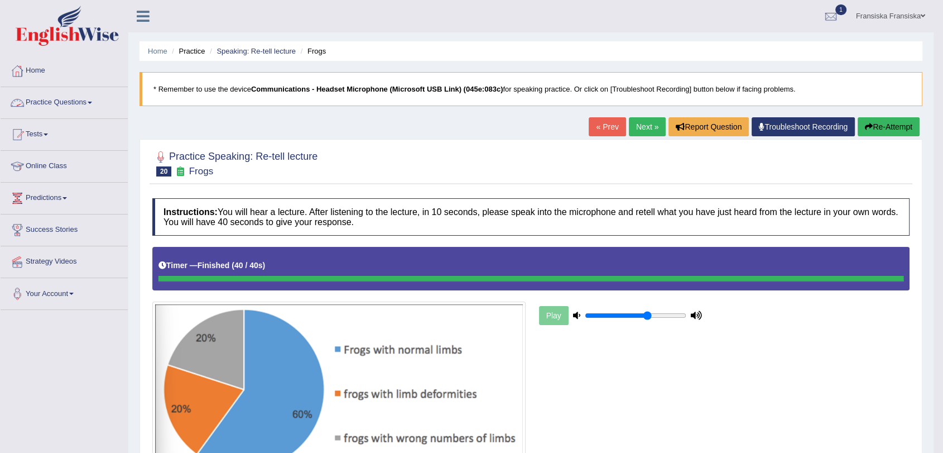
click at [85, 103] on link "Practice Questions" at bounding box center [64, 101] width 127 height 28
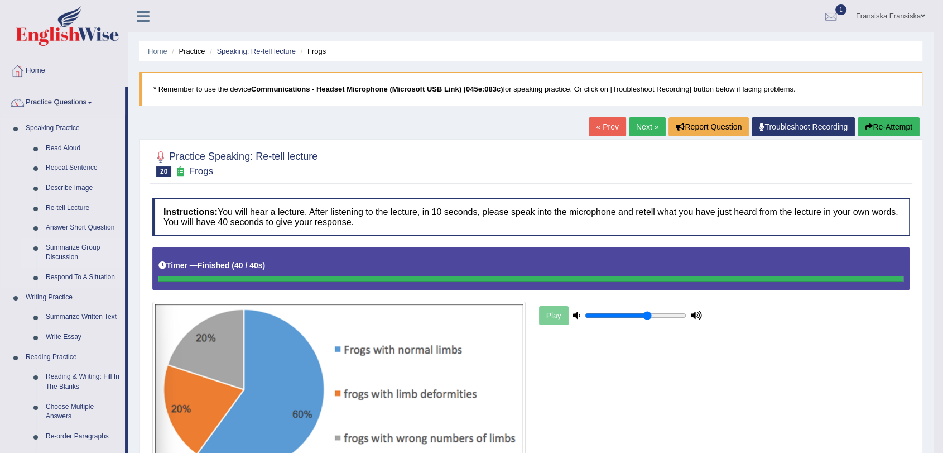
click at [58, 250] on link "Summarize Group Discussion" at bounding box center [83, 253] width 84 height 30
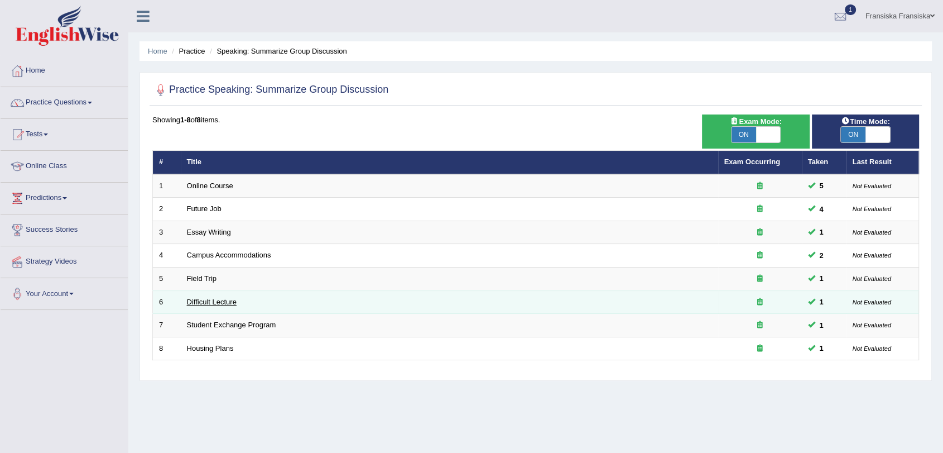
click at [221, 300] on link "Difficult Lecture" at bounding box center [212, 302] width 50 height 8
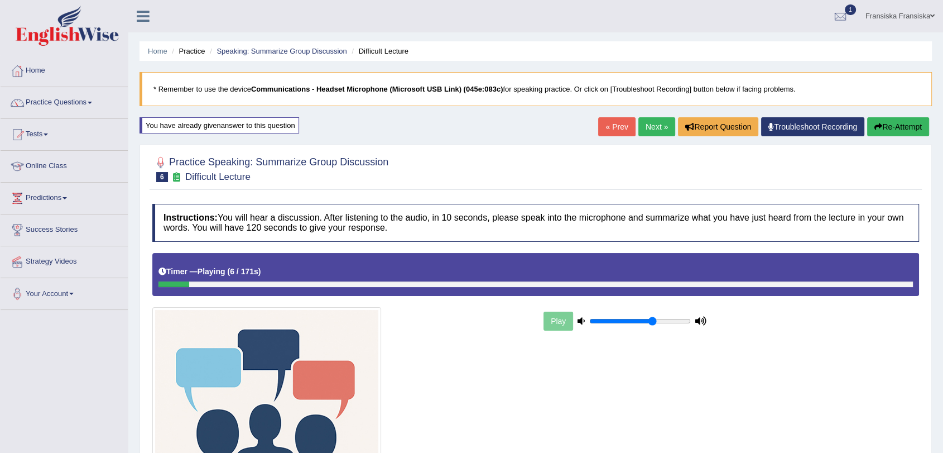
click at [899, 134] on button "Re-Attempt" at bounding box center [899, 126] width 62 height 19
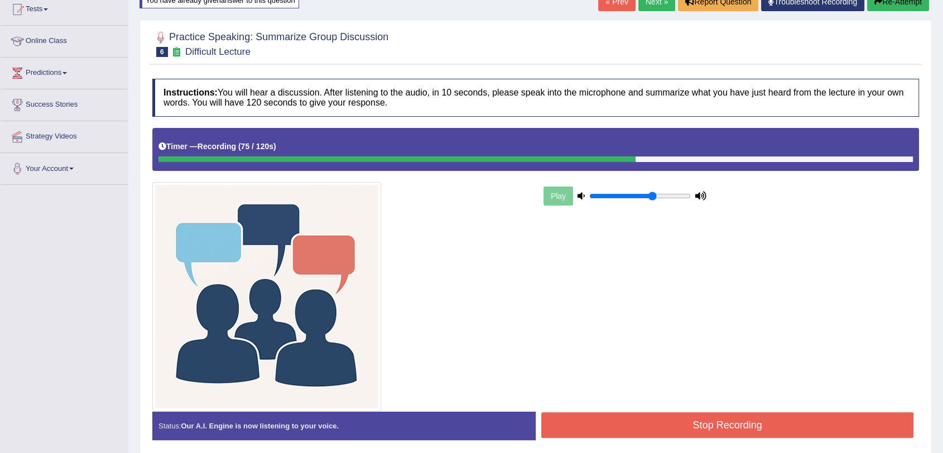
scroll to position [170, 0]
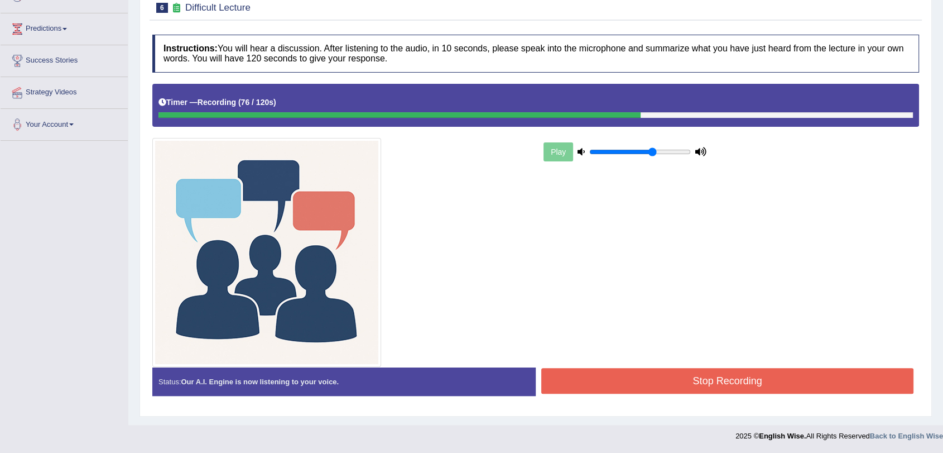
click at [687, 387] on button "Stop Recording" at bounding box center [728, 381] width 372 height 26
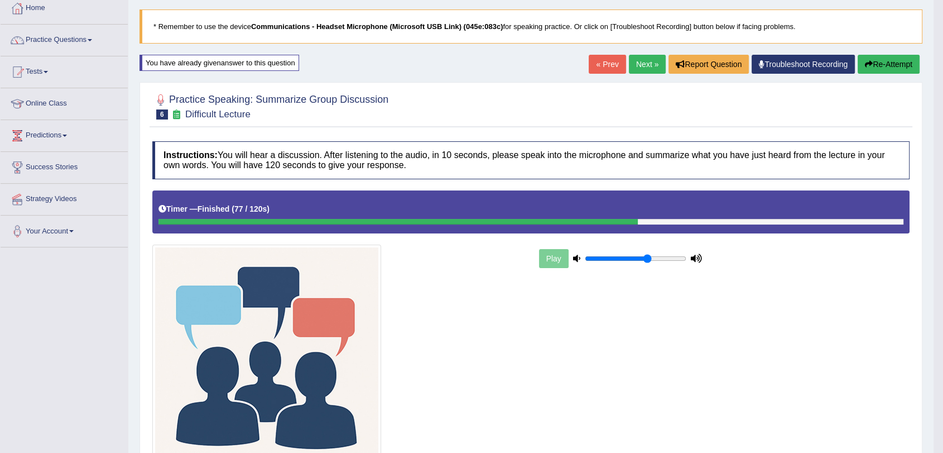
scroll to position [62, 0]
click at [636, 69] on link "Next »" at bounding box center [647, 64] width 37 height 19
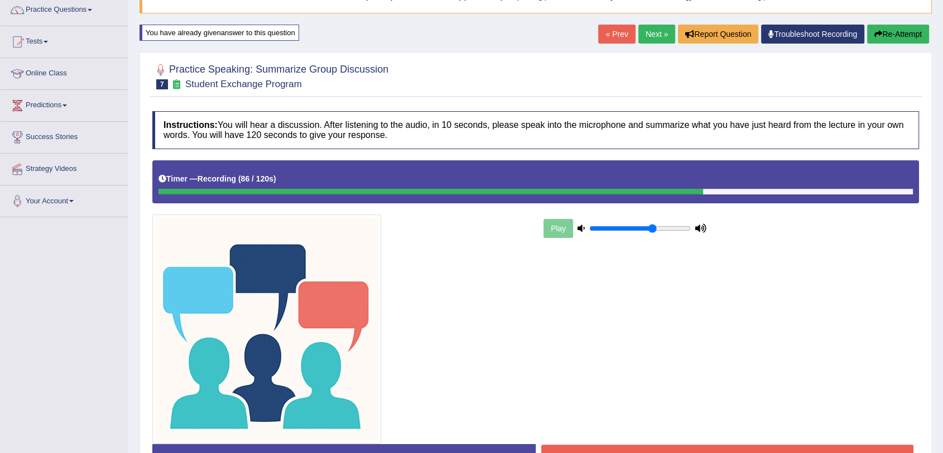
scroll to position [170, 0]
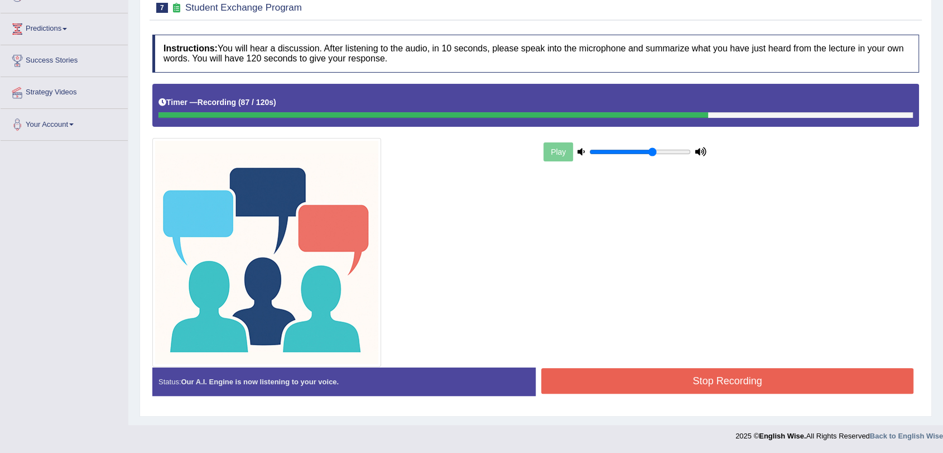
click at [745, 368] on button "Stop Recording" at bounding box center [728, 381] width 372 height 26
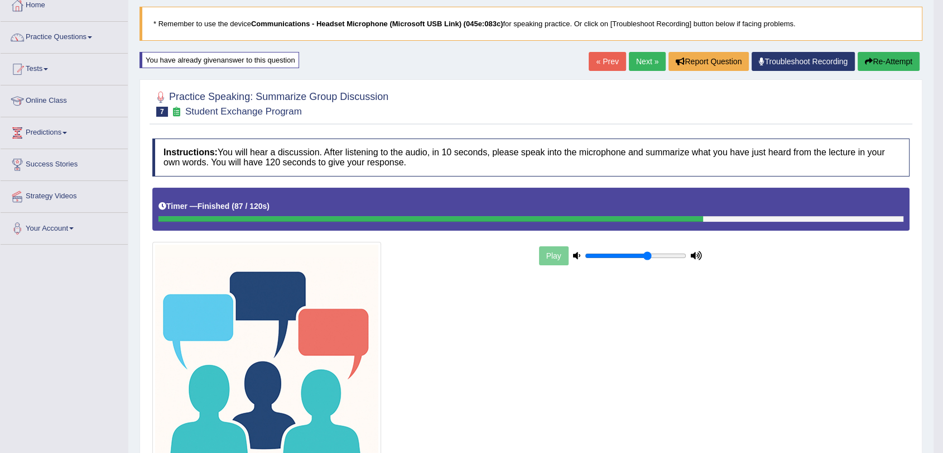
scroll to position [0, 0]
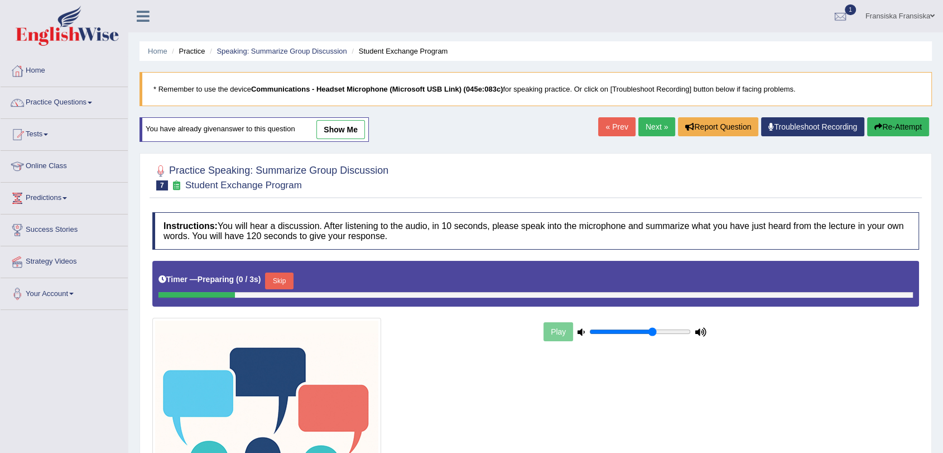
click at [656, 127] on link "Next »" at bounding box center [657, 126] width 37 height 19
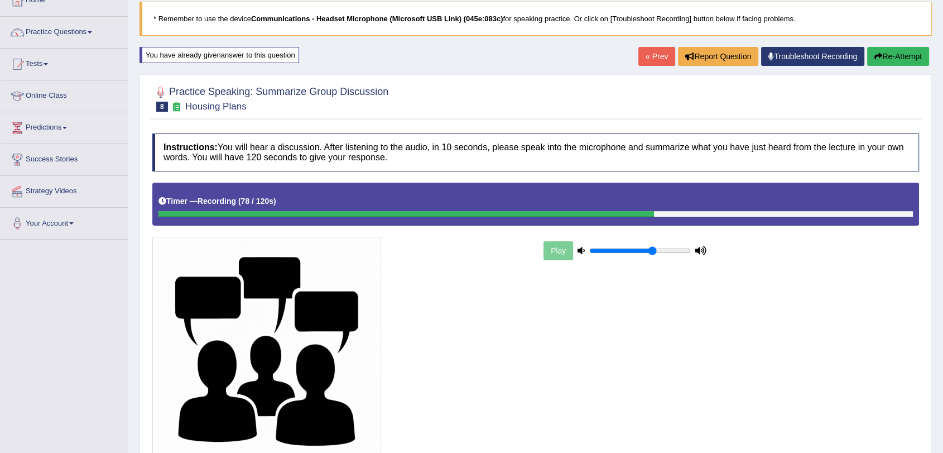
scroll to position [170, 0]
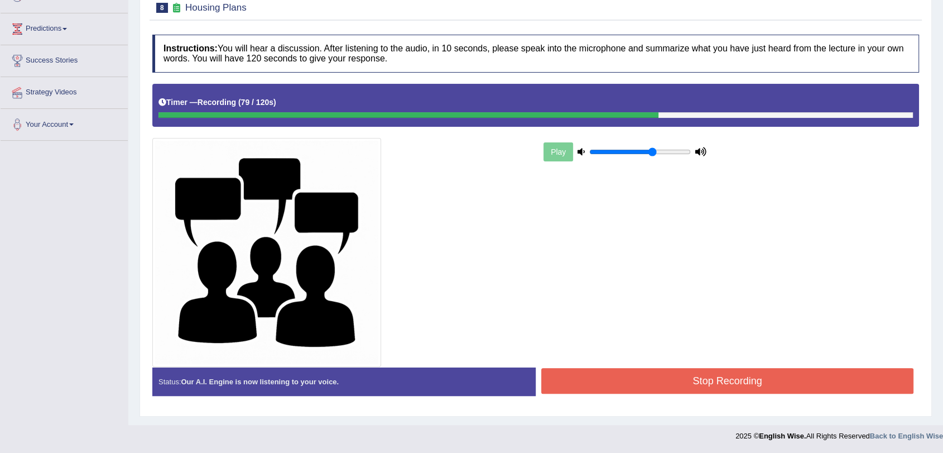
click at [788, 382] on button "Stop Recording" at bounding box center [728, 381] width 372 height 26
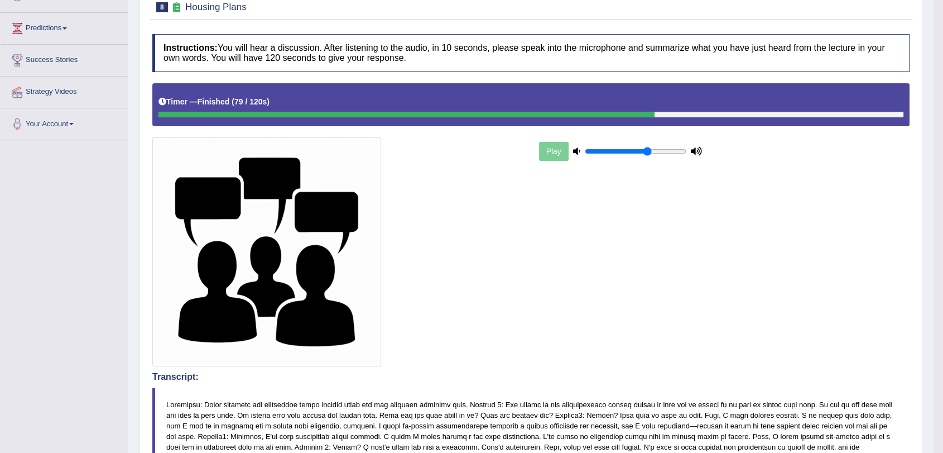
click at [70, 128] on link "Your Account" at bounding box center [64, 122] width 127 height 28
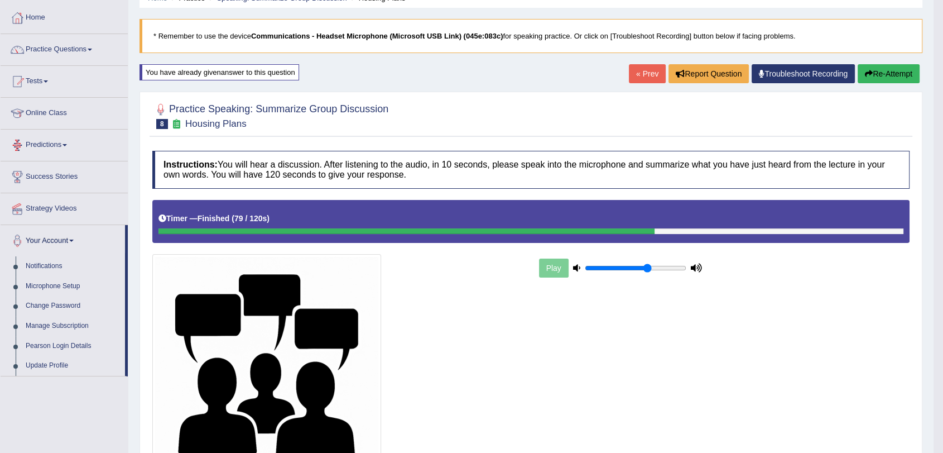
scroll to position [0, 0]
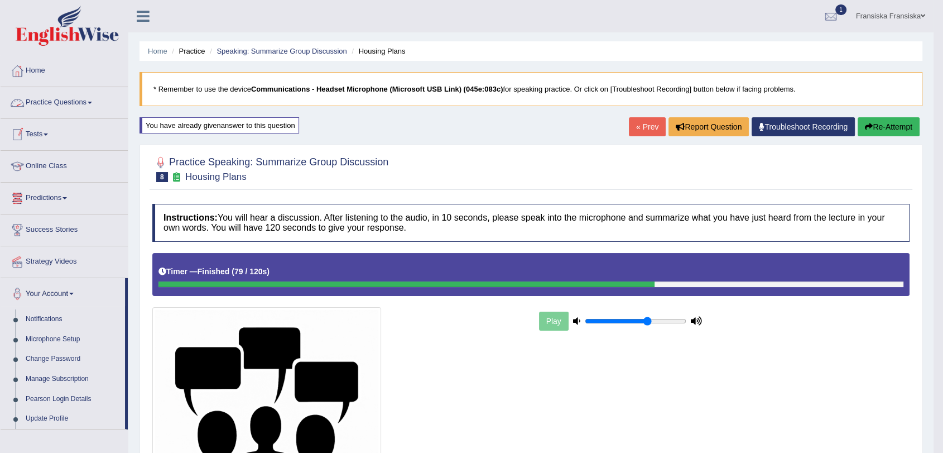
click at [54, 133] on link "Tests" at bounding box center [64, 133] width 127 height 28
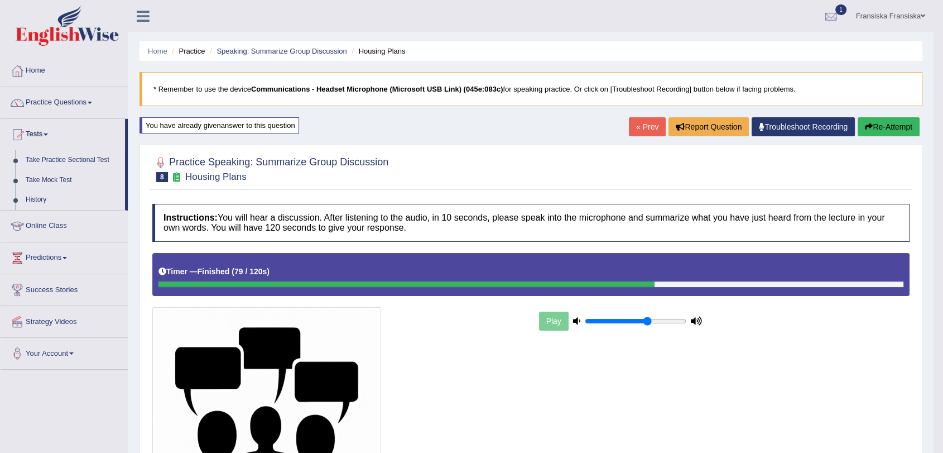
click at [87, 107] on link "Practice Questions" at bounding box center [64, 101] width 127 height 28
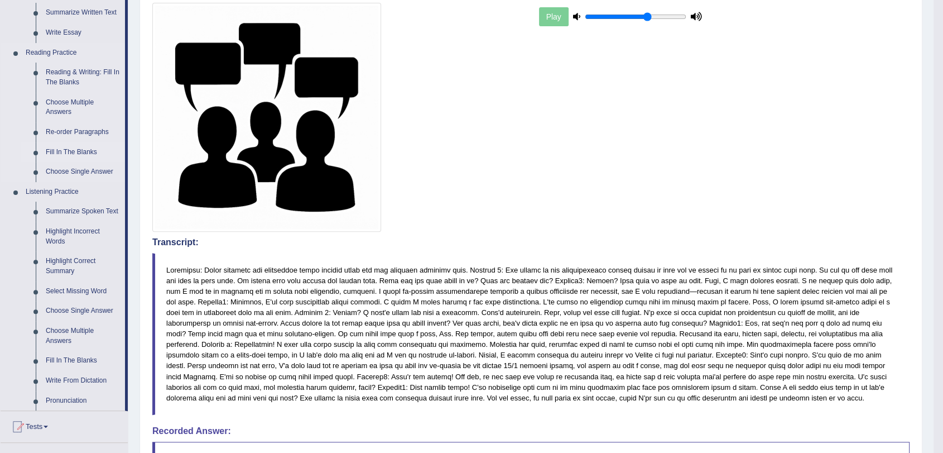
scroll to position [372, 0]
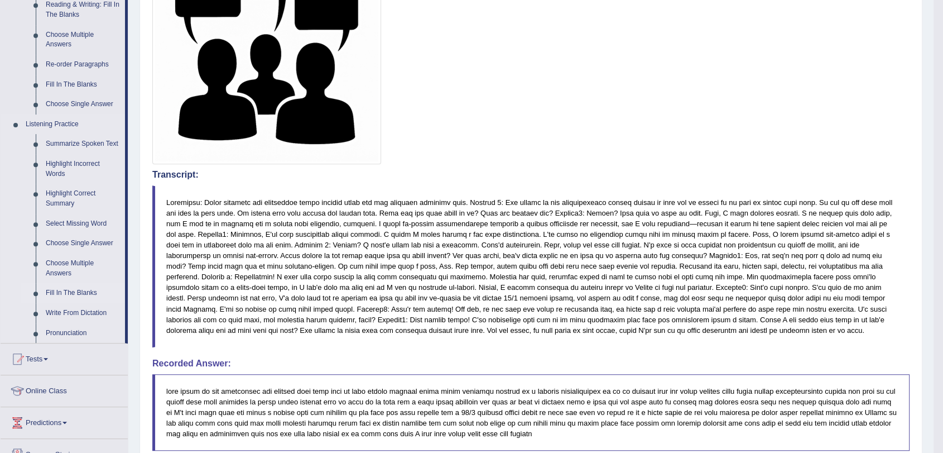
click at [58, 292] on link "Fill In The Blanks" at bounding box center [83, 293] width 84 height 20
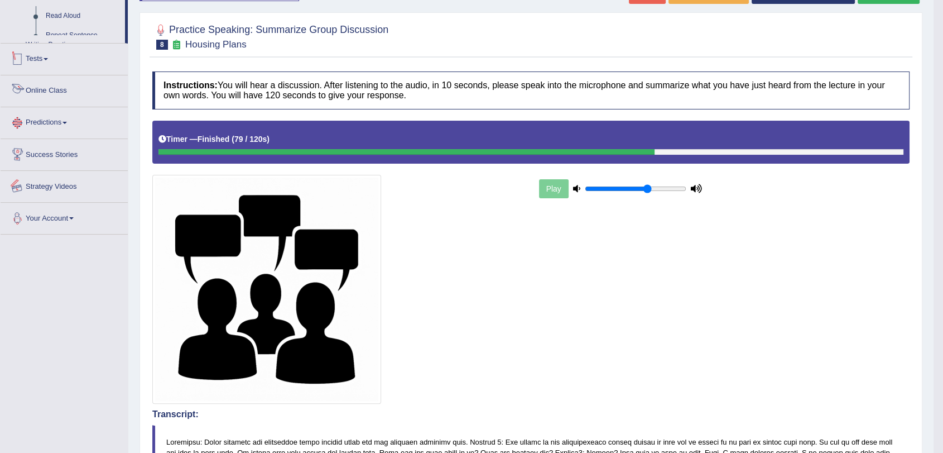
scroll to position [216, 0]
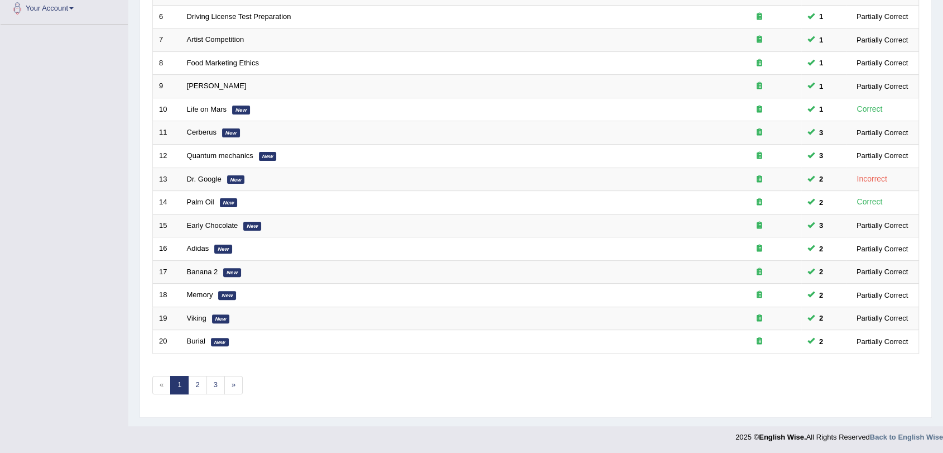
scroll to position [285, 0]
click at [210, 378] on link "3" at bounding box center [216, 385] width 18 height 18
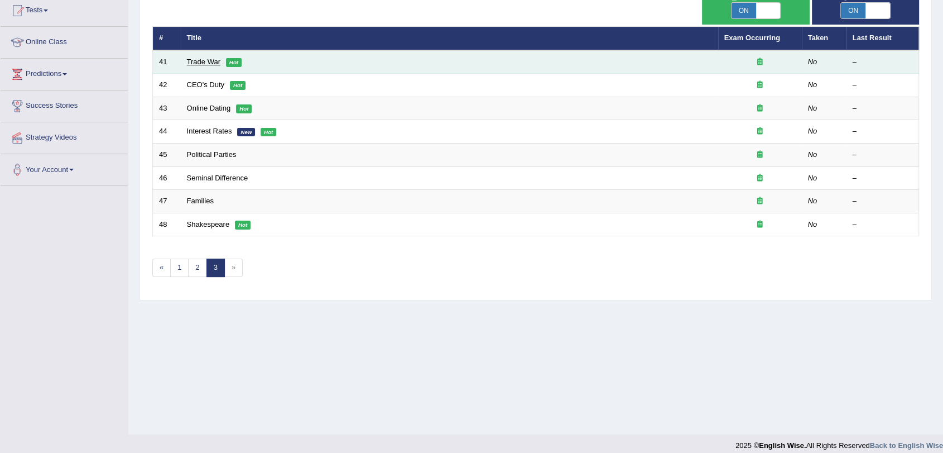
click at [209, 64] on link "Trade War" at bounding box center [203, 62] width 33 height 8
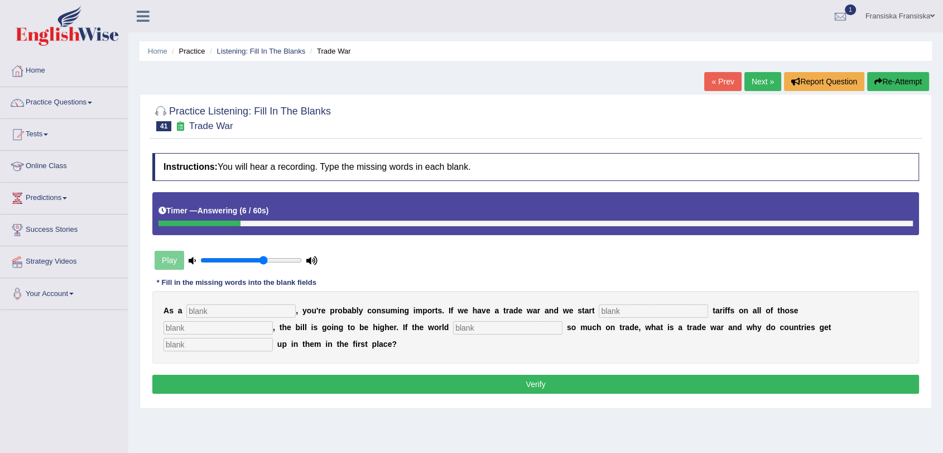
click at [288, 310] on input "text" at bounding box center [240, 310] width 109 height 13
type input "consumer"
type input "slaping"
type input "imports"
type input "realise"
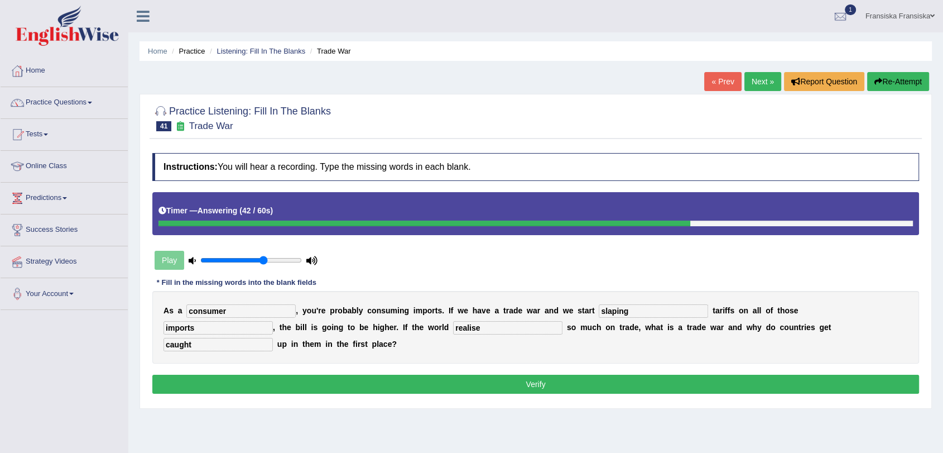
type input "caught"
click at [607, 308] on input "slaping" at bounding box center [653, 310] width 109 height 13
click at [617, 308] on input "slaping" at bounding box center [653, 310] width 109 height 13
type input "slaping"
click at [440, 385] on button "Verify" at bounding box center [535, 384] width 767 height 19
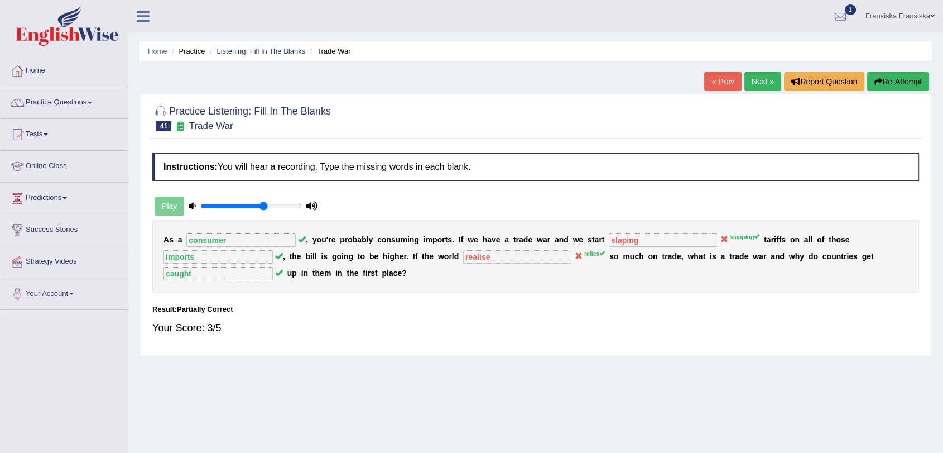
click at [761, 82] on link "Next »" at bounding box center [763, 81] width 37 height 19
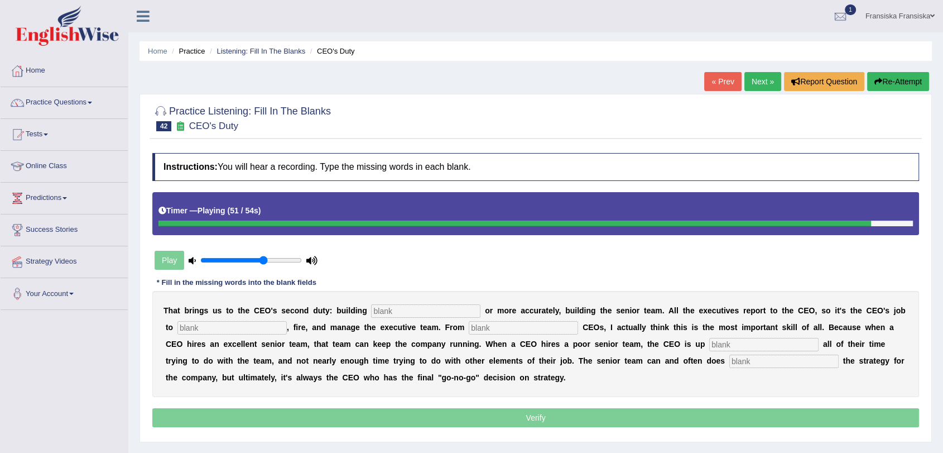
click at [435, 314] on input "text" at bounding box center [425, 310] width 109 height 13
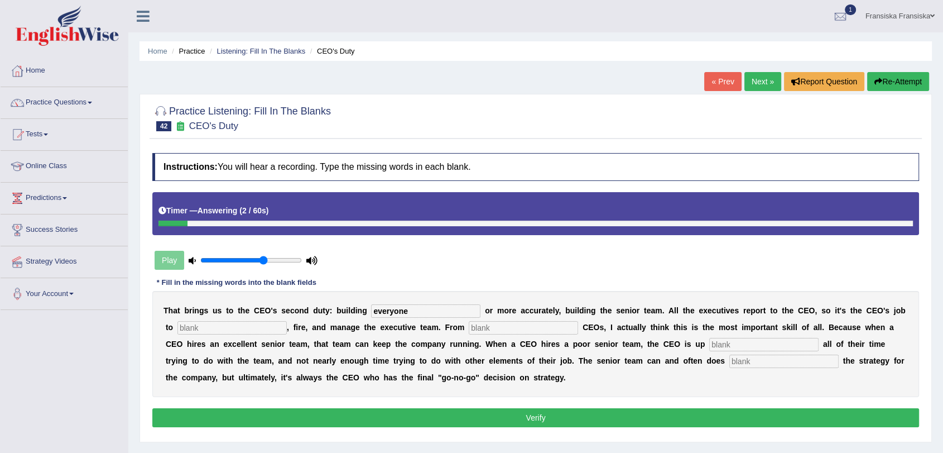
type input "everyone"
type input "hire"
type input "coaching"
type input "spending"
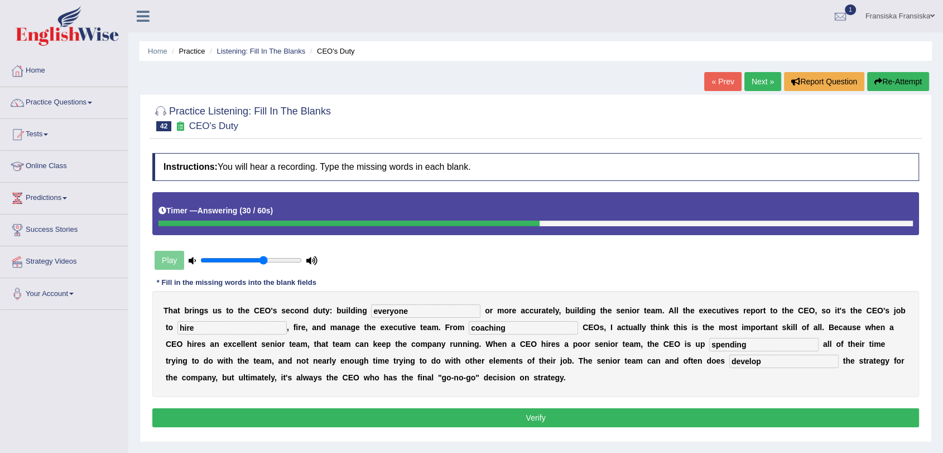
type input "develop"
click at [804, 417] on button "Verify" at bounding box center [535, 417] width 767 height 19
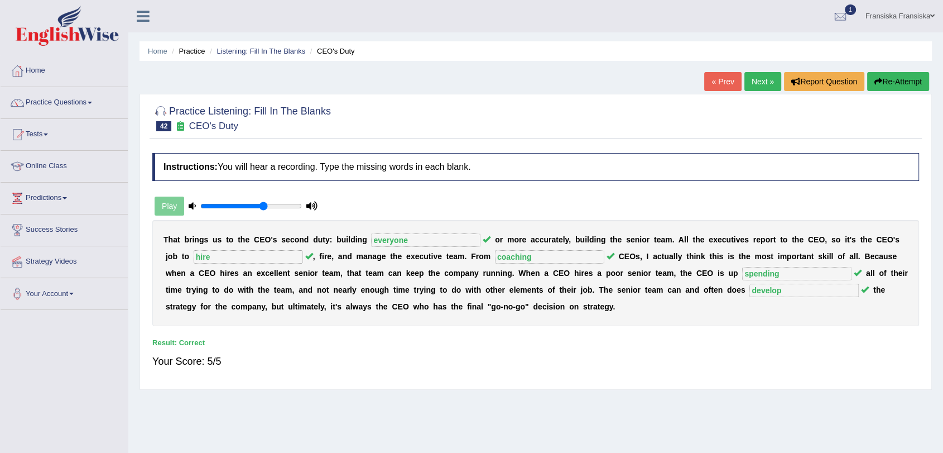
click at [761, 87] on link "Next »" at bounding box center [763, 81] width 37 height 19
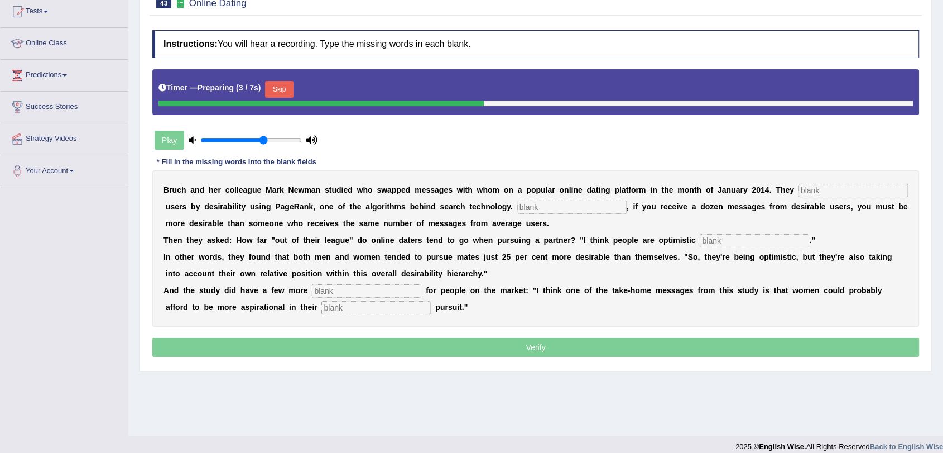
scroll to position [124, 0]
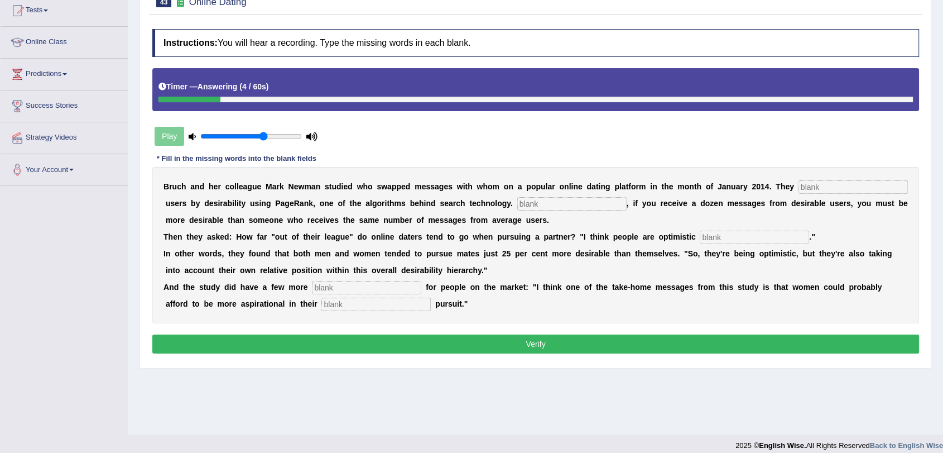
click at [603, 198] on input "text" at bounding box center [572, 203] width 109 height 13
click at [603, 200] on input "categories" at bounding box center [572, 203] width 109 height 13
type input "categorie"
type input "essentially"
type input "r"
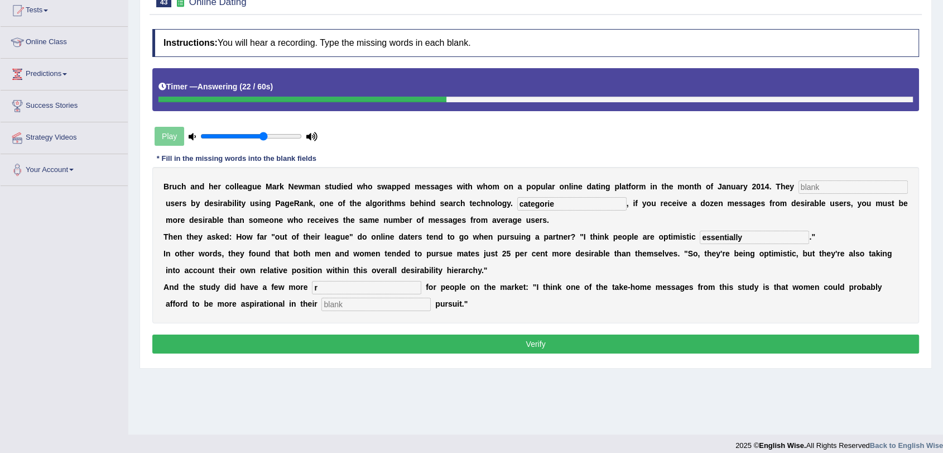
click at [815, 187] on input "text" at bounding box center [853, 186] width 109 height 13
type input "categorie"
type input "essentially"
type input "release"
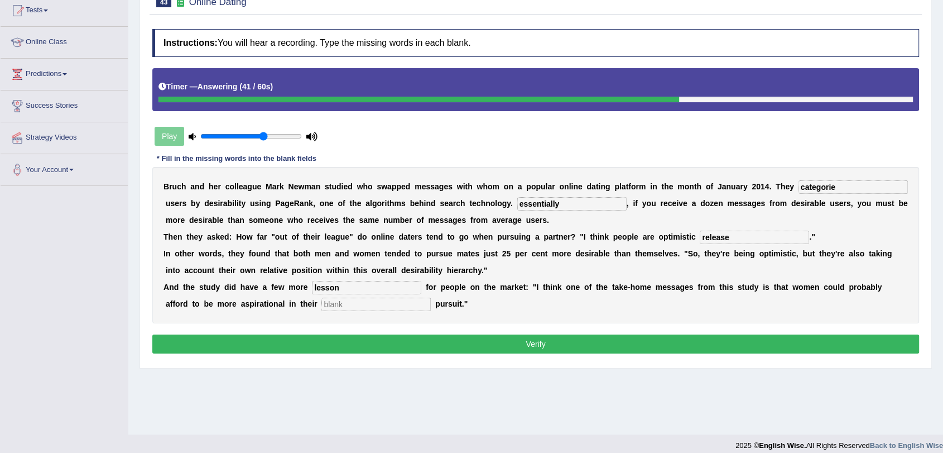
type input "lesson"
type input "made"
click at [384, 291] on input "lesson" at bounding box center [366, 287] width 109 height 13
type input "lessons"
click at [727, 237] on input "release" at bounding box center [754, 237] width 109 height 13
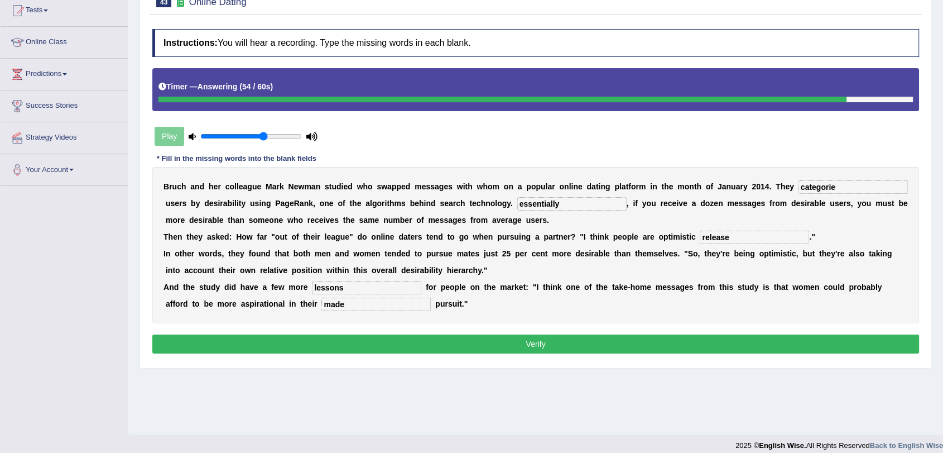
click at [739, 239] on input "release" at bounding box center [754, 237] width 109 height 13
type input "relist"
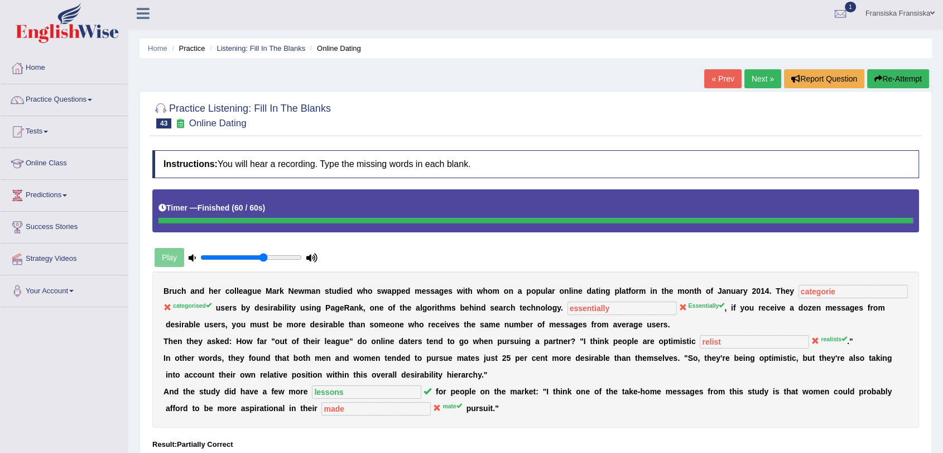
scroll to position [0, 0]
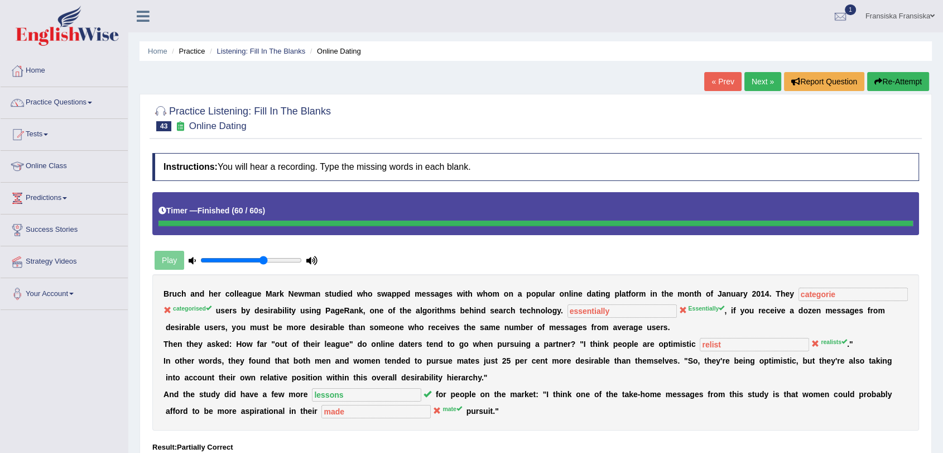
click at [766, 78] on link "Next »" at bounding box center [763, 81] width 37 height 19
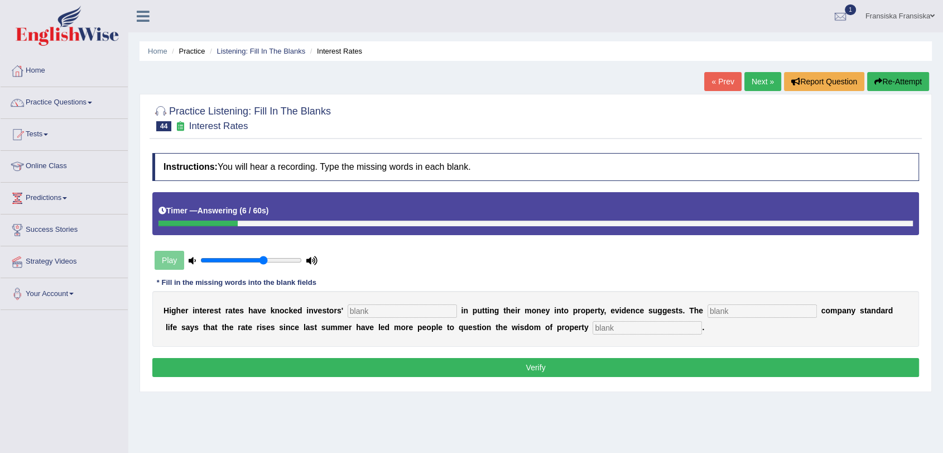
click at [410, 309] on input "text" at bounding box center [402, 310] width 109 height 13
type input "confident"
type input "insurance"
type input "investment"
click at [476, 363] on button "Verify" at bounding box center [535, 367] width 767 height 19
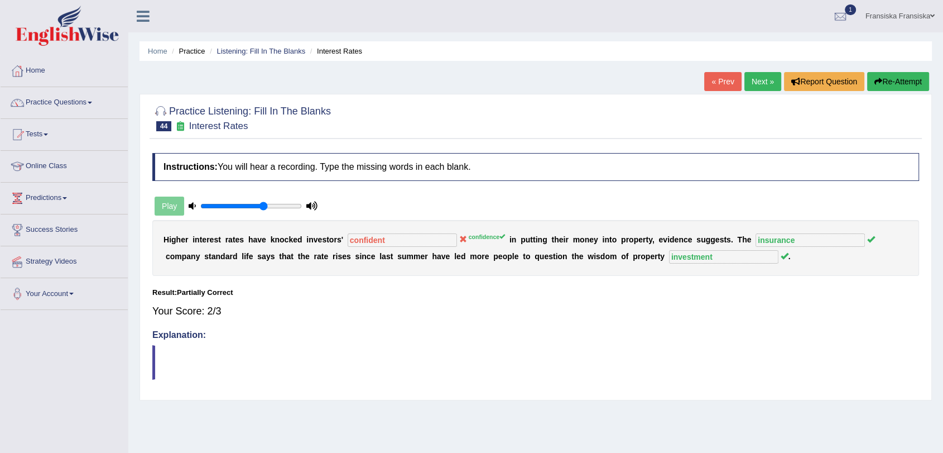
click at [771, 79] on link "Next »" at bounding box center [763, 81] width 37 height 19
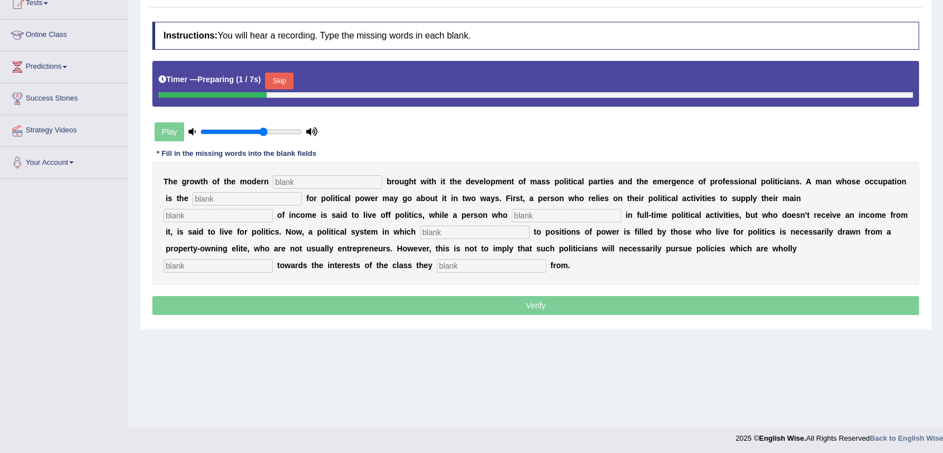
scroll to position [133, 0]
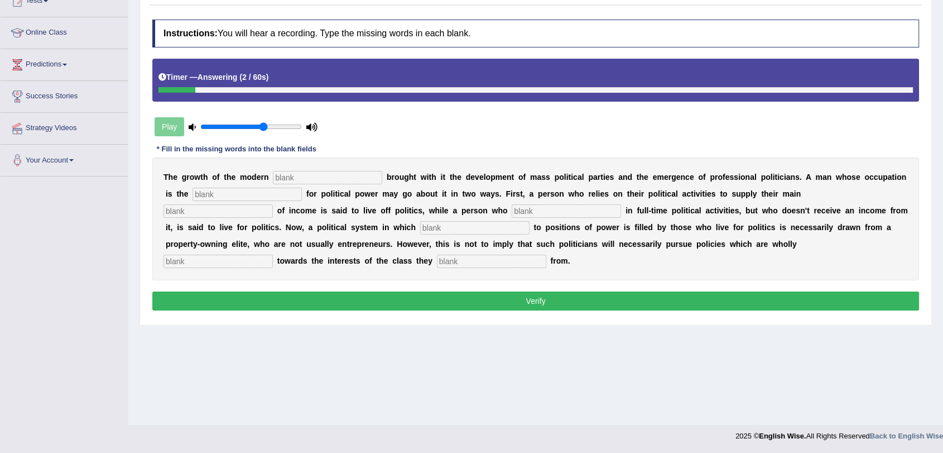
click at [327, 175] on input "text" at bounding box center [327, 177] width 109 height 13
type input "state"
type input "struggle"
type input "source"
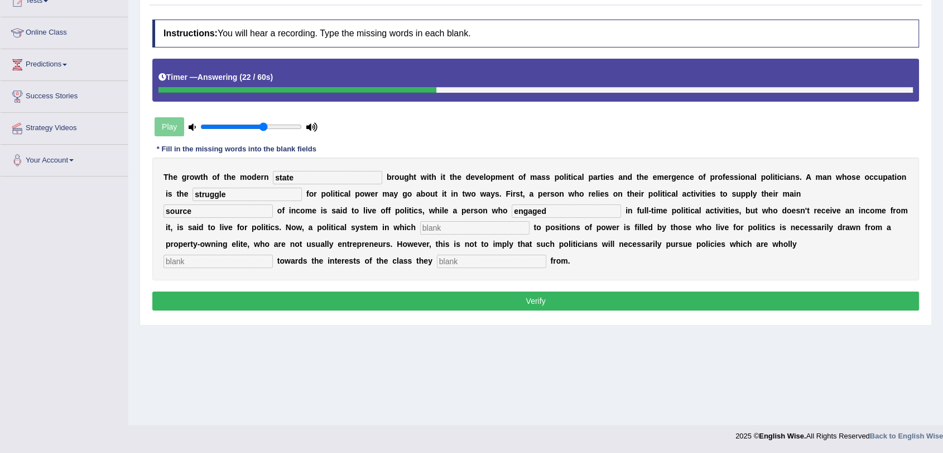
type input "engaged"
type input "recruitment"
type input "bias"
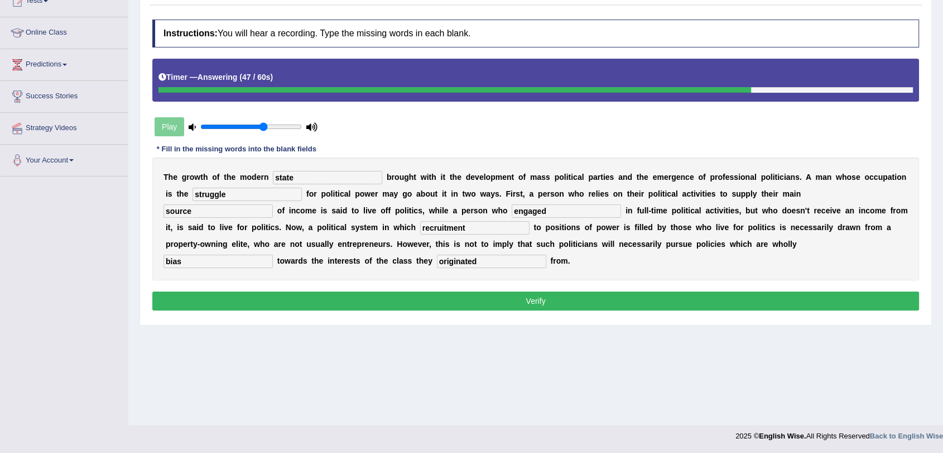
type input "originated"
click at [464, 293] on button "Verify" at bounding box center [535, 300] width 767 height 19
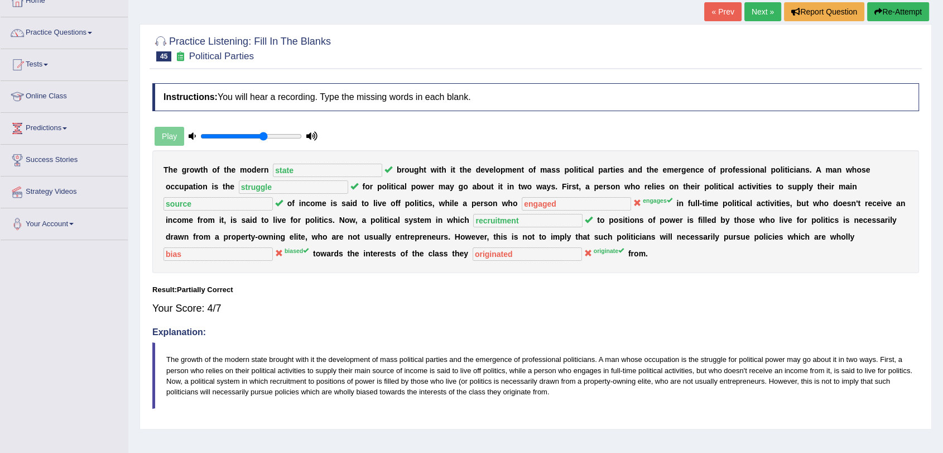
scroll to position [0, 0]
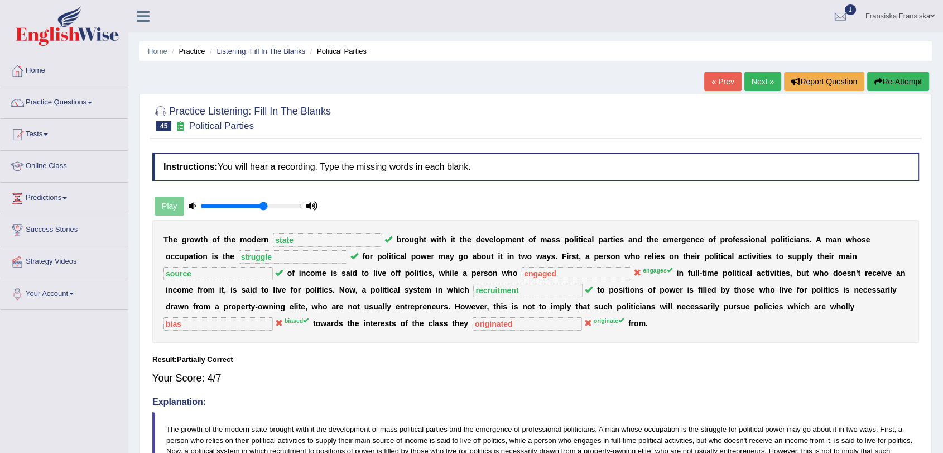
click at [756, 82] on link "Next »" at bounding box center [763, 81] width 37 height 19
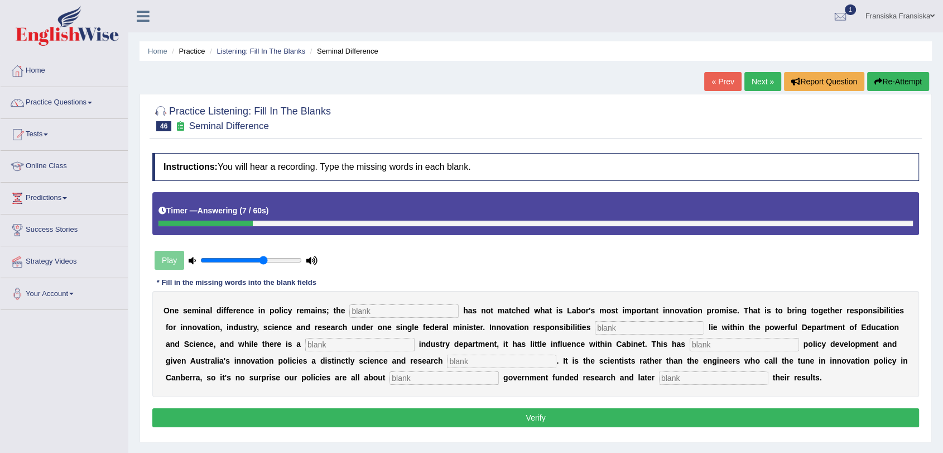
click at [421, 314] on input "text" at bounding box center [403, 310] width 109 height 13
type input "coalition"
type input "currently"
type input "seperate"
type input "hamper"
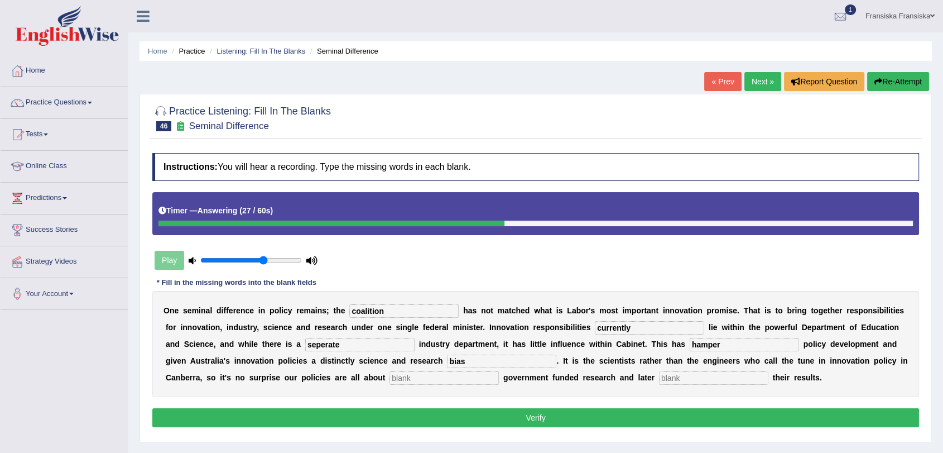
type input "bias"
type input "boosting"
type input "comercializing"
click at [607, 416] on button "Verify" at bounding box center [535, 417] width 767 height 19
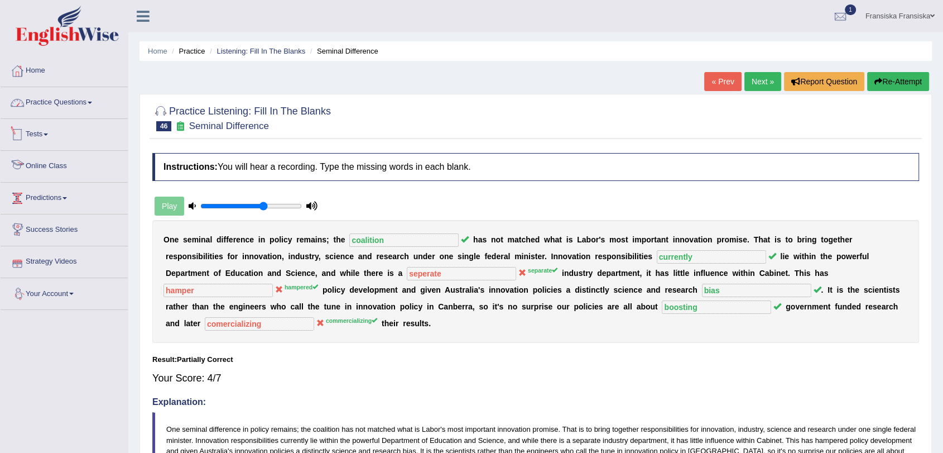
click at [80, 107] on link "Practice Questions" at bounding box center [64, 101] width 127 height 28
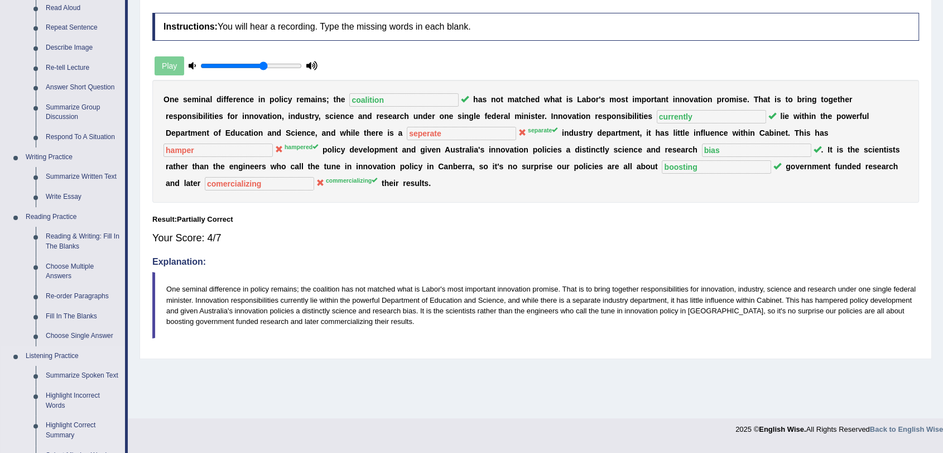
scroll to position [372, 0]
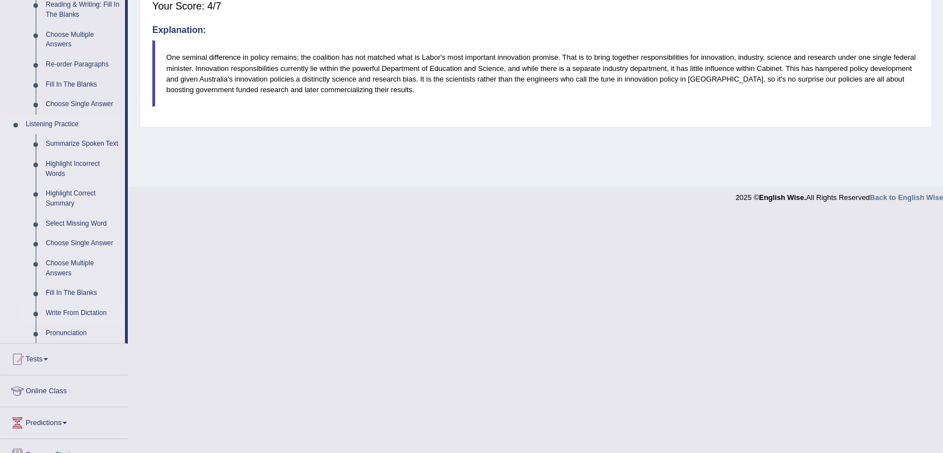
click at [79, 315] on link "Write From Dictation" at bounding box center [83, 313] width 84 height 20
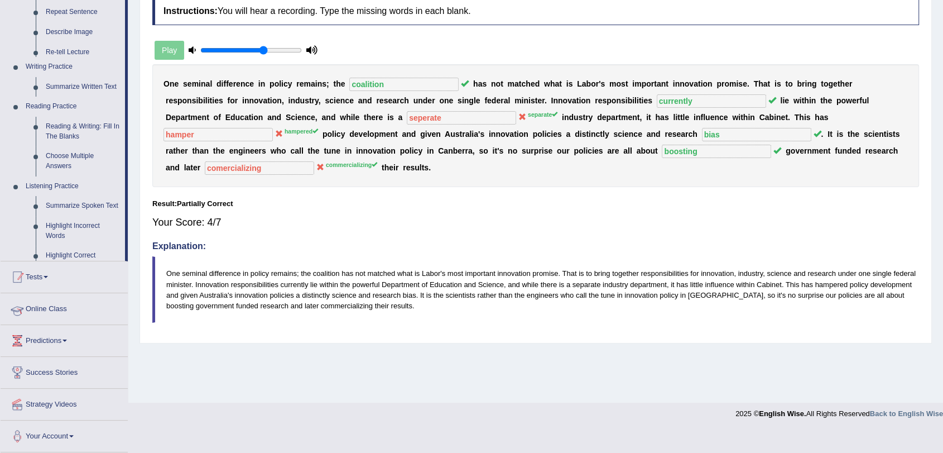
scroll to position [133, 0]
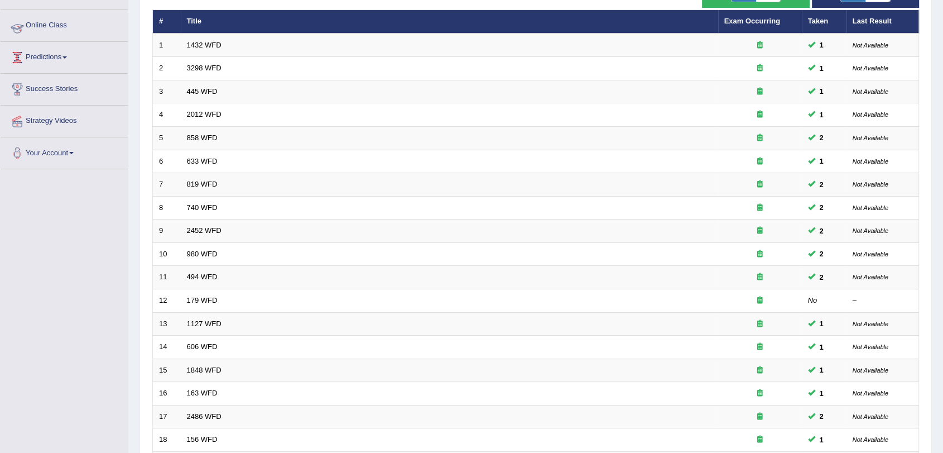
scroll to position [285, 0]
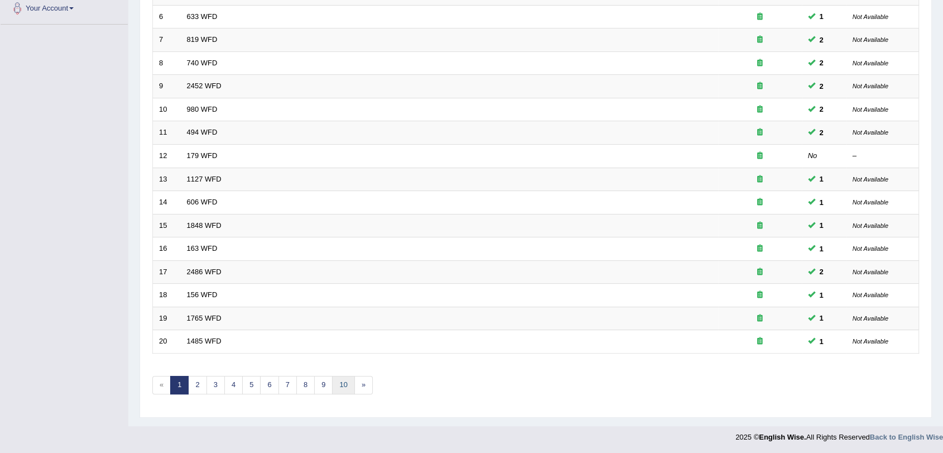
drag, startPoint x: 342, startPoint y: 385, endPoint x: 332, endPoint y: 384, distance: 10.1
click at [341, 385] on link "10" at bounding box center [343, 385] width 22 height 18
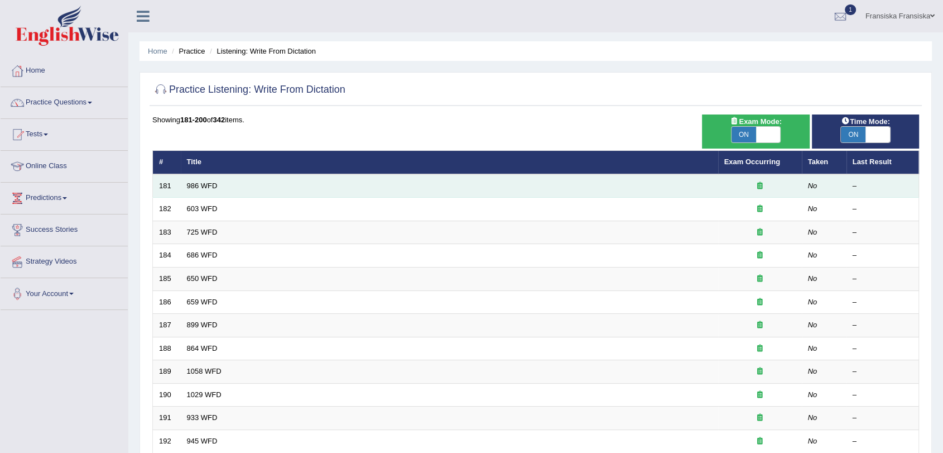
click at [203, 190] on td "986 WFD" at bounding box center [450, 185] width 538 height 23
click at [206, 184] on link "986 WFD" at bounding box center [202, 185] width 31 height 8
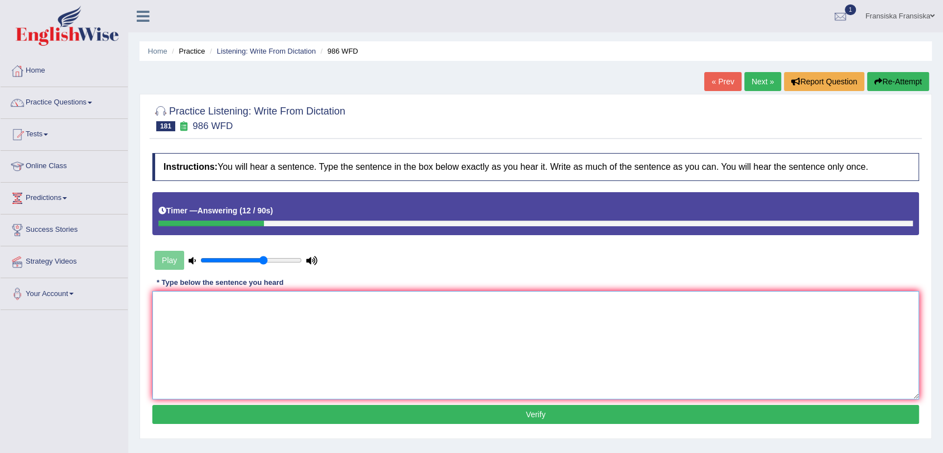
click at [236, 345] on textarea at bounding box center [535, 345] width 767 height 108
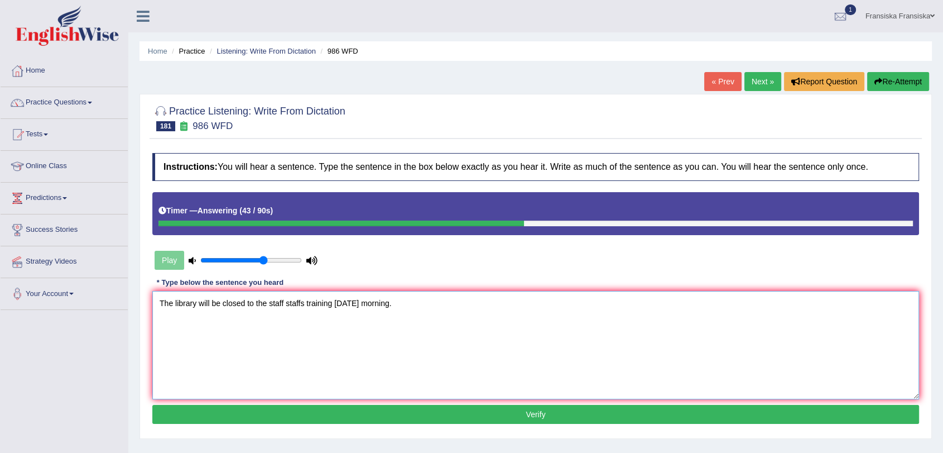
type textarea "The library will be closed to the staff staffs training [DATE] morning."
click at [308, 410] on button "Verify" at bounding box center [535, 414] width 767 height 19
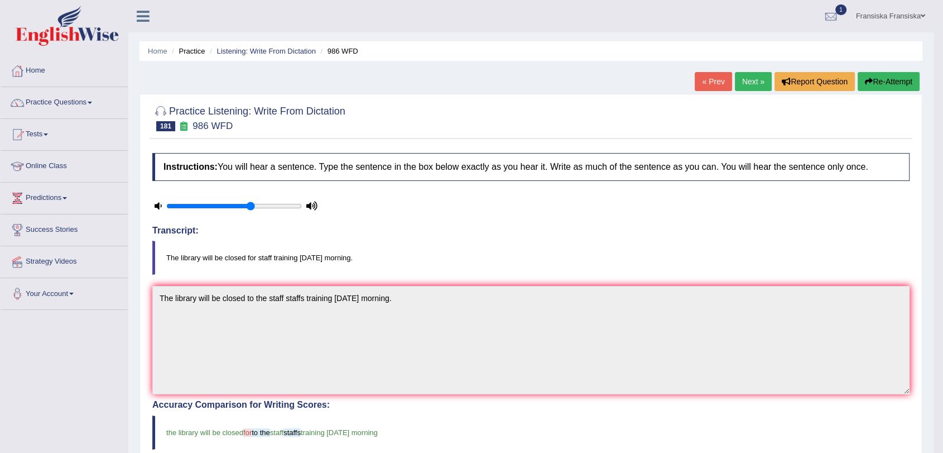
click at [749, 72] on link "Next »" at bounding box center [753, 81] width 37 height 19
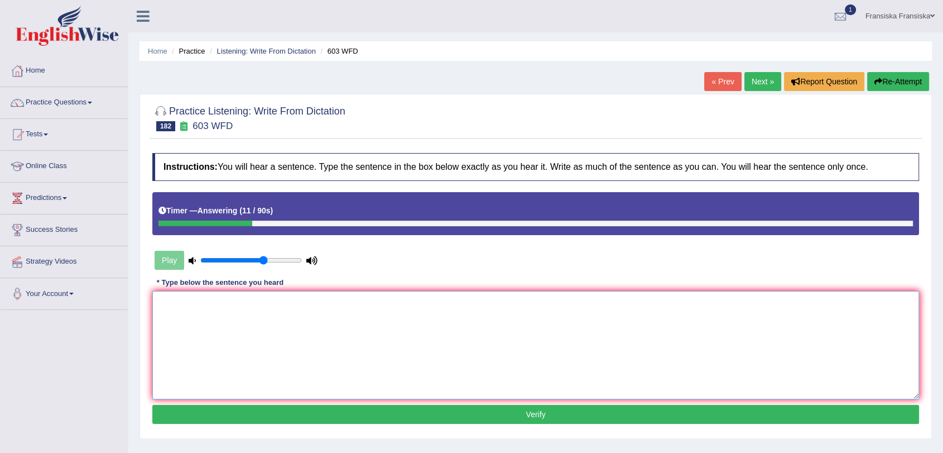
click at [584, 336] on textarea at bounding box center [535, 345] width 767 height 108
type textarea "R"
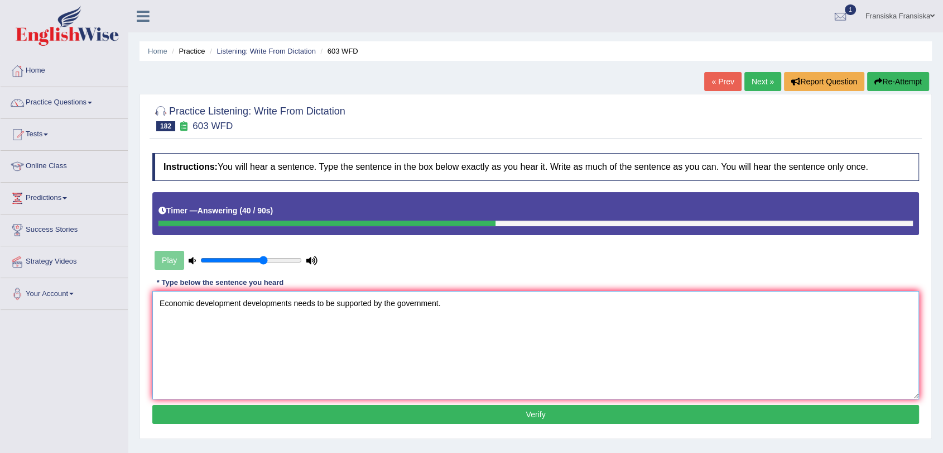
type textarea "Economic development developments needs to be supported by the government."
click at [563, 406] on button "Verify" at bounding box center [535, 414] width 767 height 19
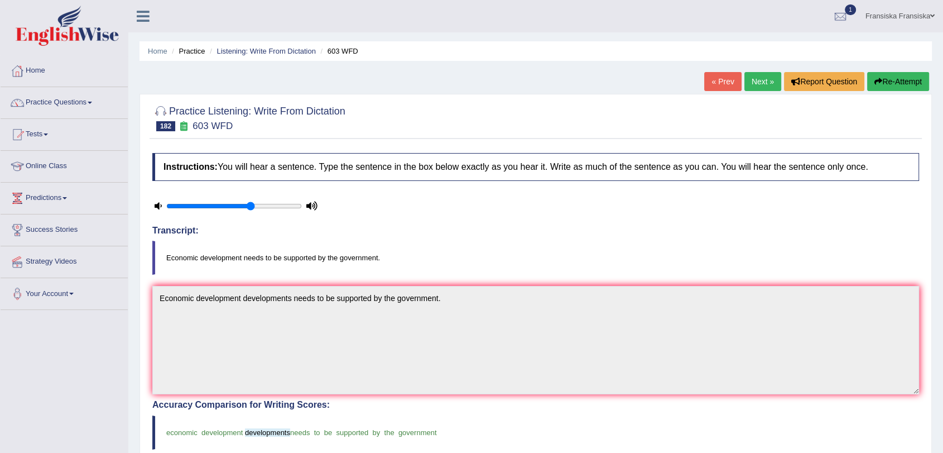
click at [768, 83] on link "Next »" at bounding box center [763, 81] width 37 height 19
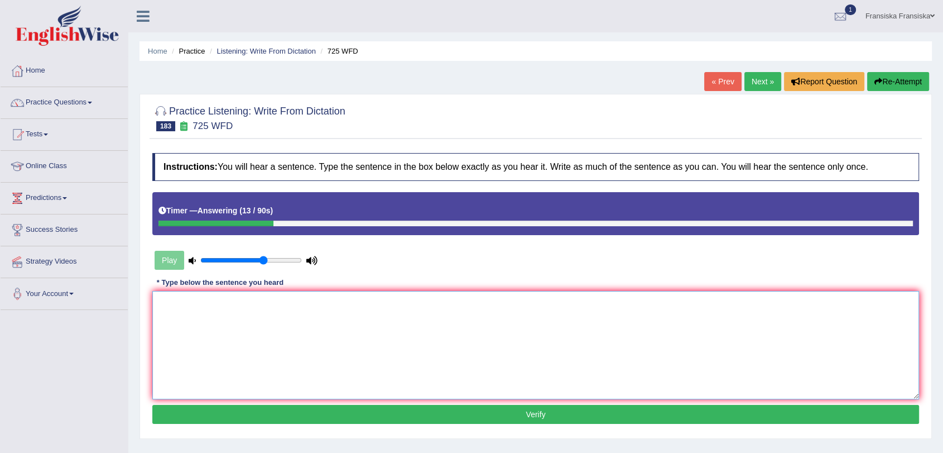
click at [503, 352] on textarea at bounding box center [535, 345] width 767 height 108
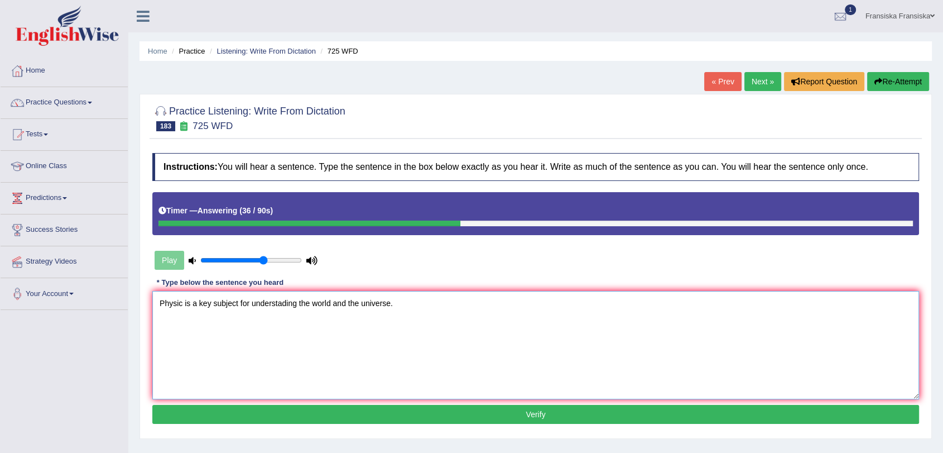
type textarea "Physic is a key subject for understading the world and the universe."
click at [344, 412] on button "Verify" at bounding box center [535, 414] width 767 height 19
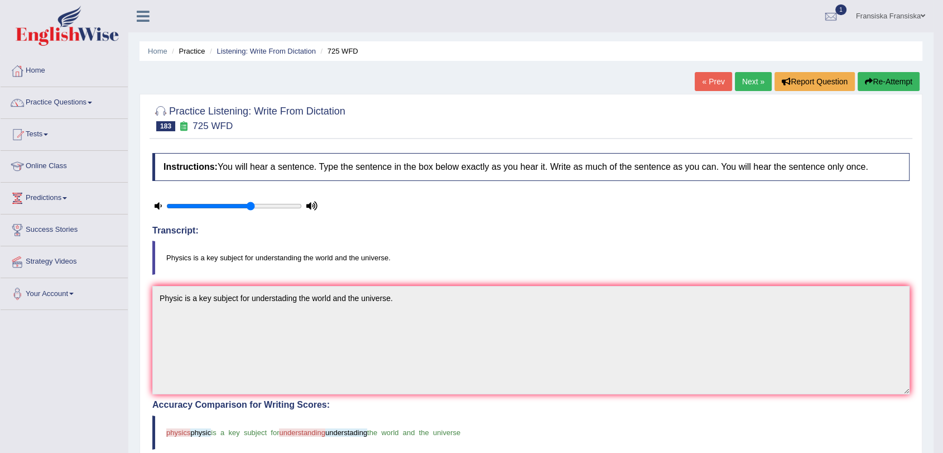
click at [745, 82] on link "Next »" at bounding box center [753, 81] width 37 height 19
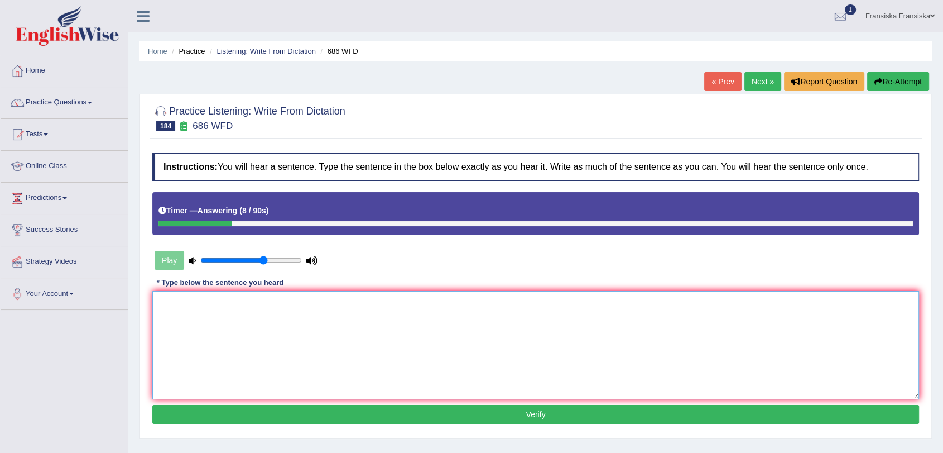
click at [535, 327] on textarea at bounding box center [535, 345] width 767 height 108
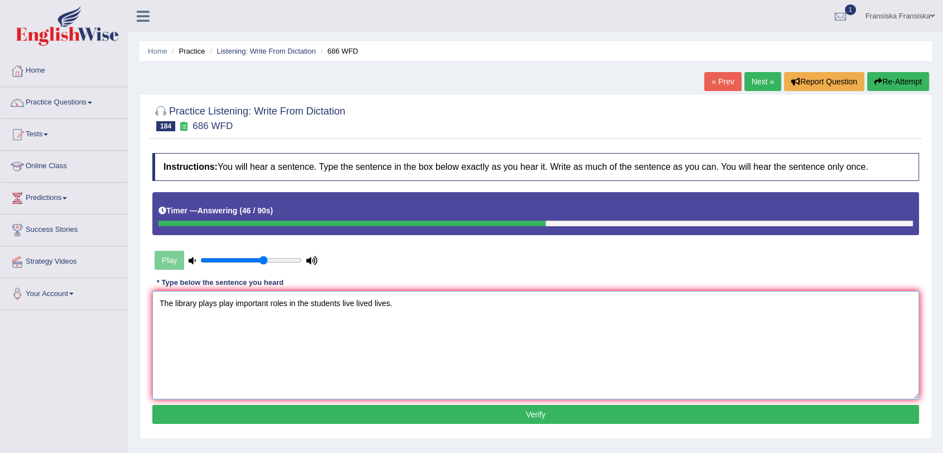
click at [272, 301] on textarea "The library plays play important roles in the students live lived lives." at bounding box center [535, 345] width 767 height 108
type textarea "The library plays play important role roles in the students live lived lives."
click at [405, 406] on button "Verify" at bounding box center [535, 414] width 767 height 19
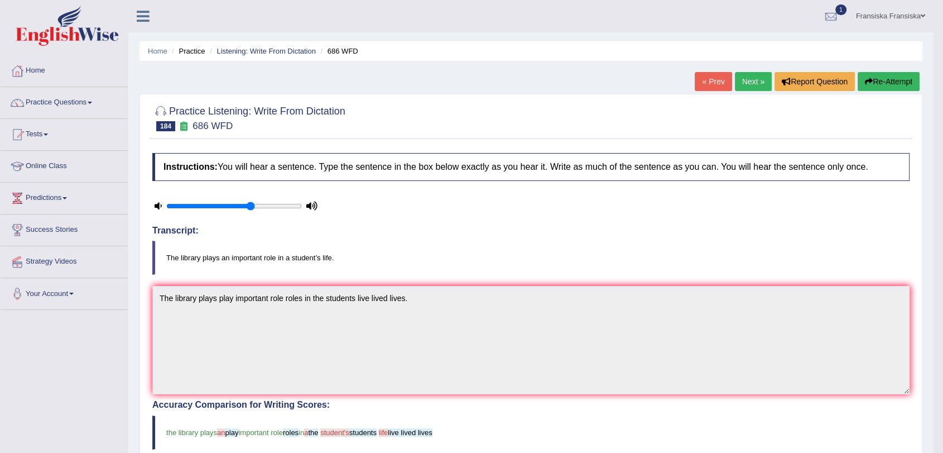
click at [752, 80] on link "Next »" at bounding box center [753, 81] width 37 height 19
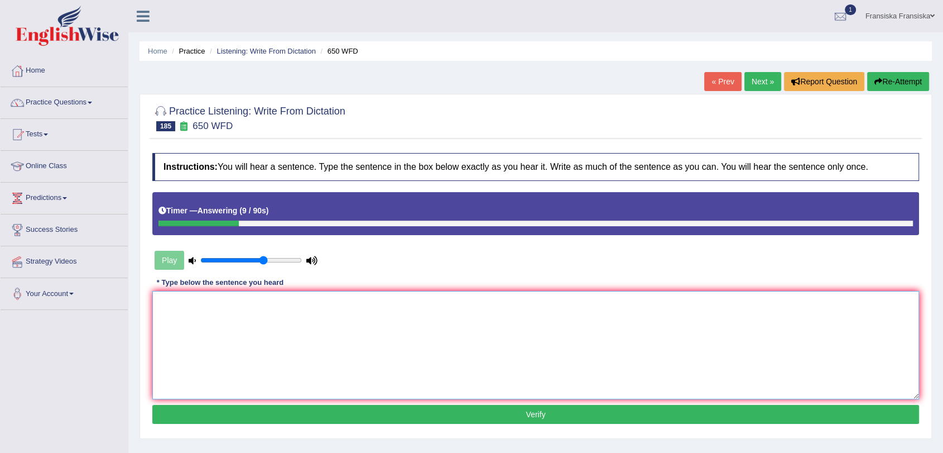
click at [595, 371] on textarea at bounding box center [535, 345] width 767 height 108
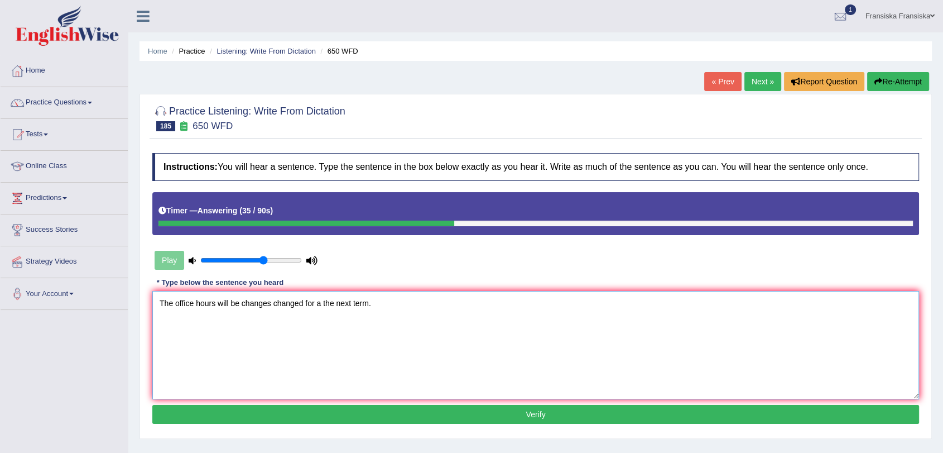
click at [366, 301] on textarea "The office hours will be changes changed for a the next term." at bounding box center [535, 345] width 767 height 108
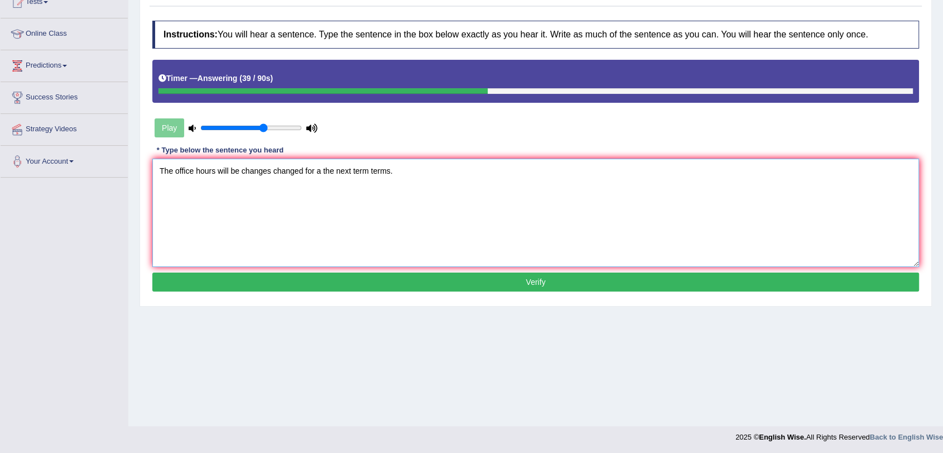
scroll to position [133, 0]
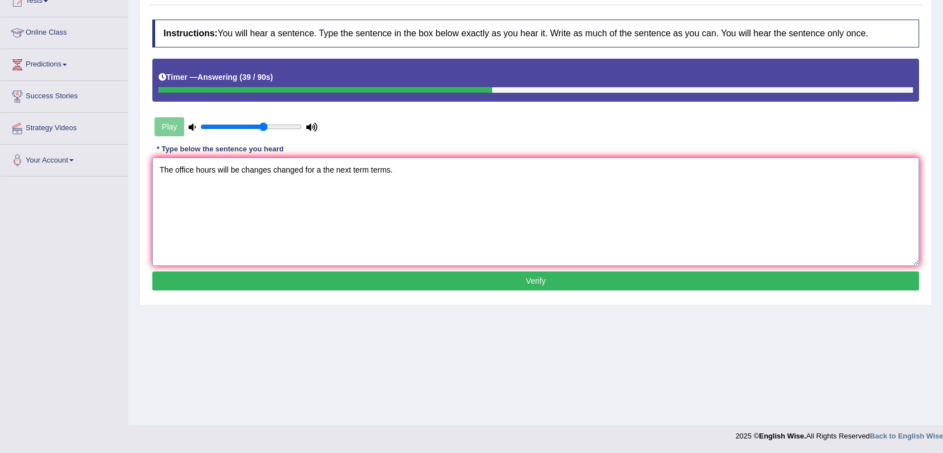
type textarea "The office hours will be changes changed for a the next term terms."
click at [381, 277] on button "Verify" at bounding box center [535, 280] width 767 height 19
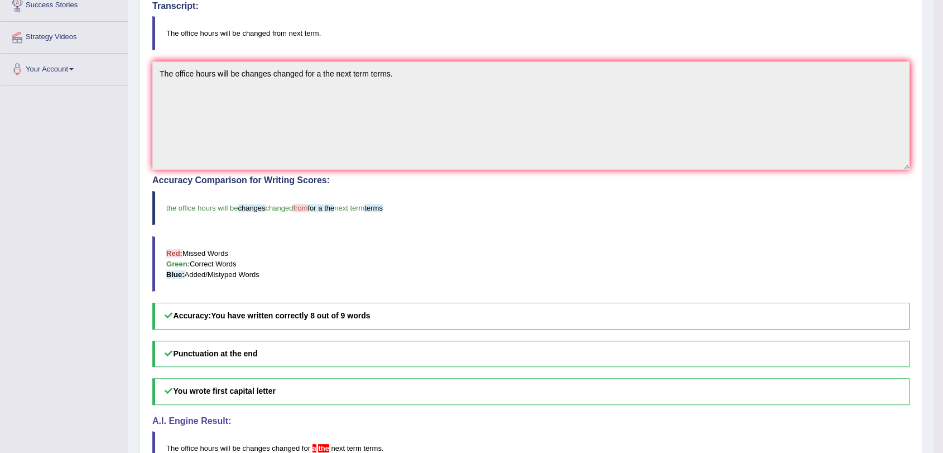
scroll to position [0, 0]
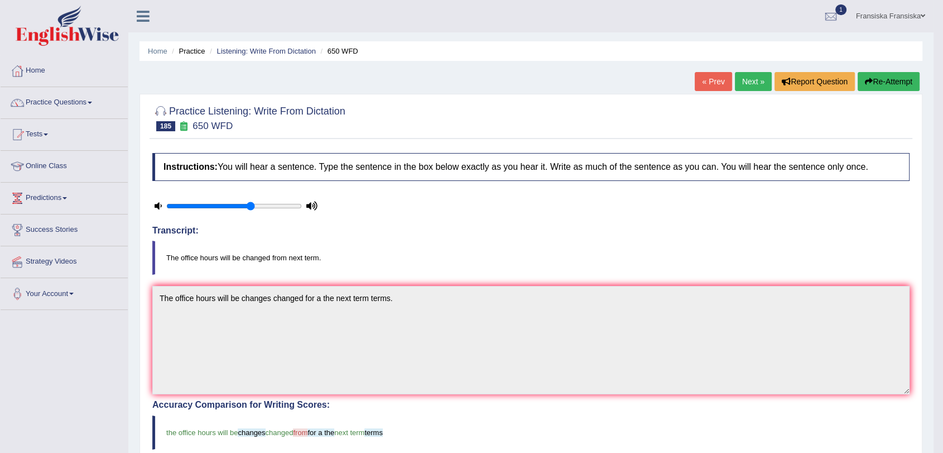
click at [758, 78] on link "Next »" at bounding box center [753, 81] width 37 height 19
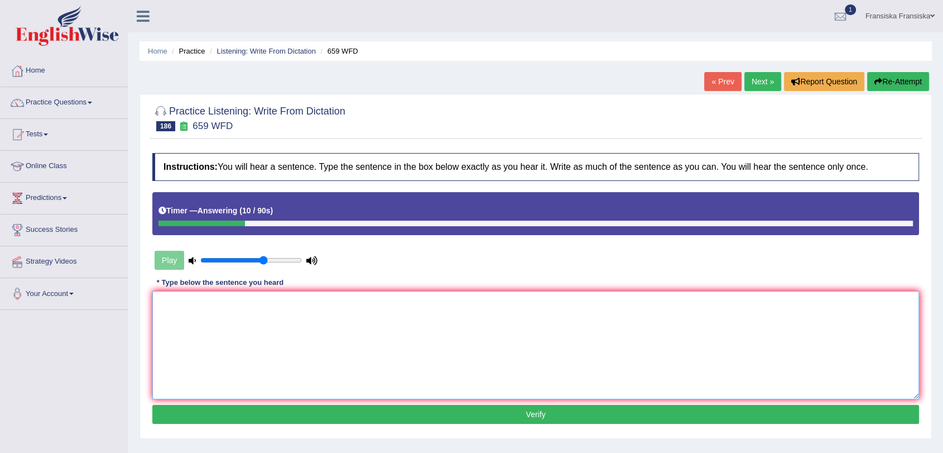
click at [550, 339] on textarea at bounding box center [535, 345] width 767 height 108
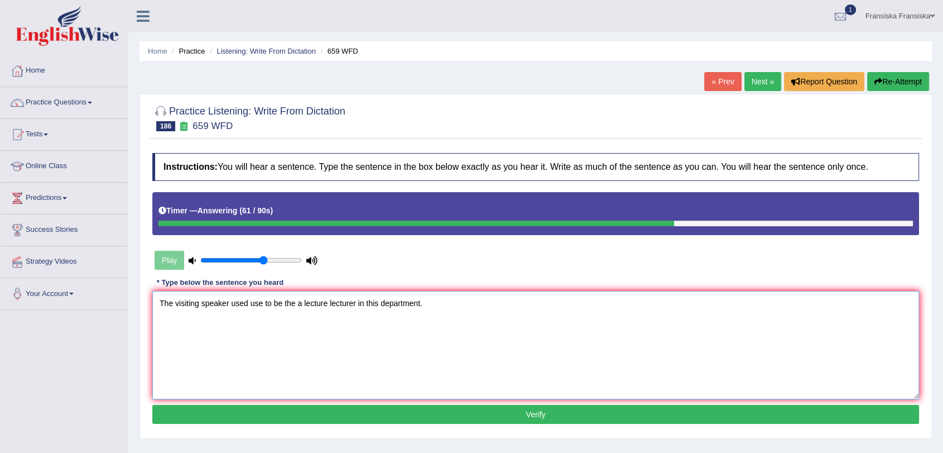
type textarea "The visiting speaker used use to be the a lecture lecturer in this department."
click at [521, 414] on button "Verify" at bounding box center [535, 414] width 767 height 19
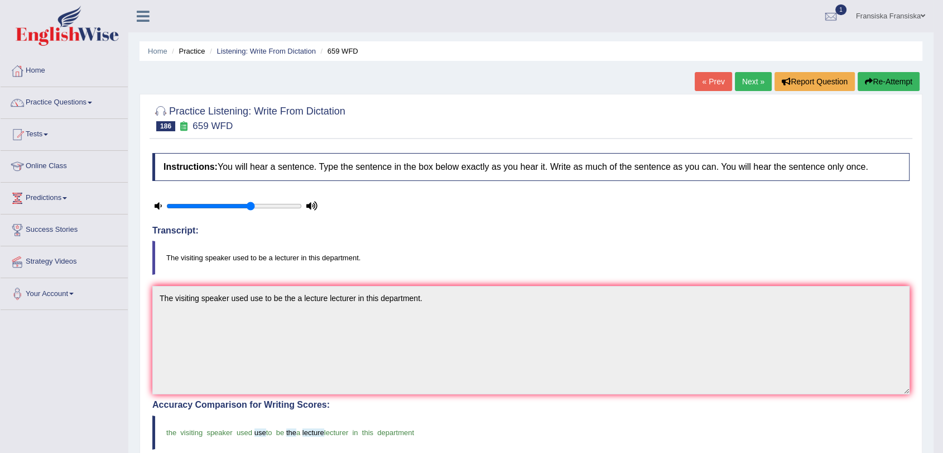
click at [754, 80] on link "Next »" at bounding box center [753, 81] width 37 height 19
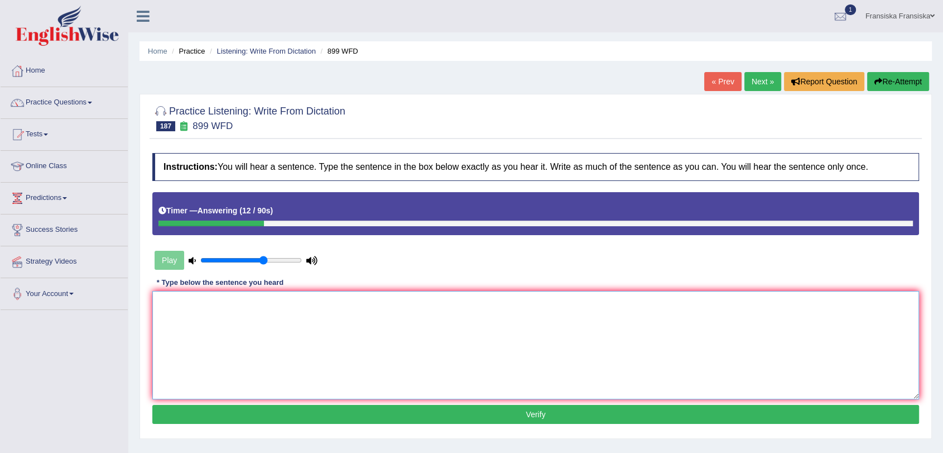
click at [523, 337] on textarea at bounding box center [535, 345] width 767 height 108
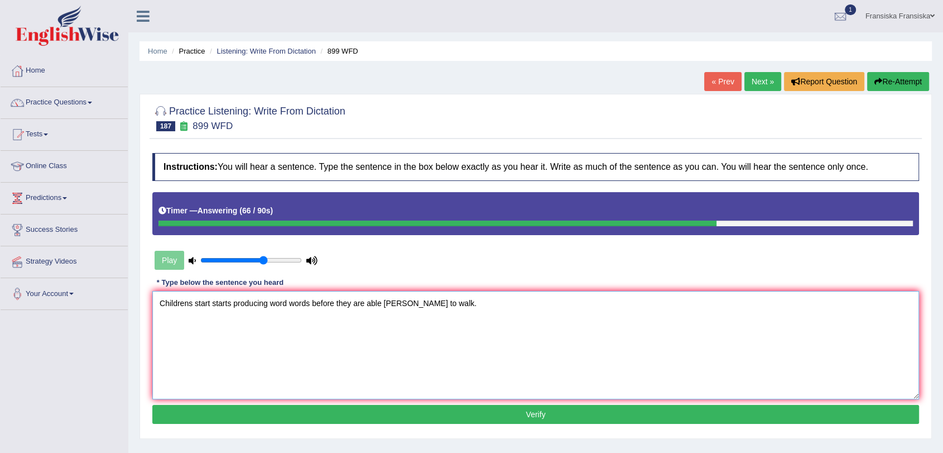
type textarea "Childrens start starts producing word words before they are able [PERSON_NAME] …"
click at [499, 410] on button "Verify" at bounding box center [535, 414] width 767 height 19
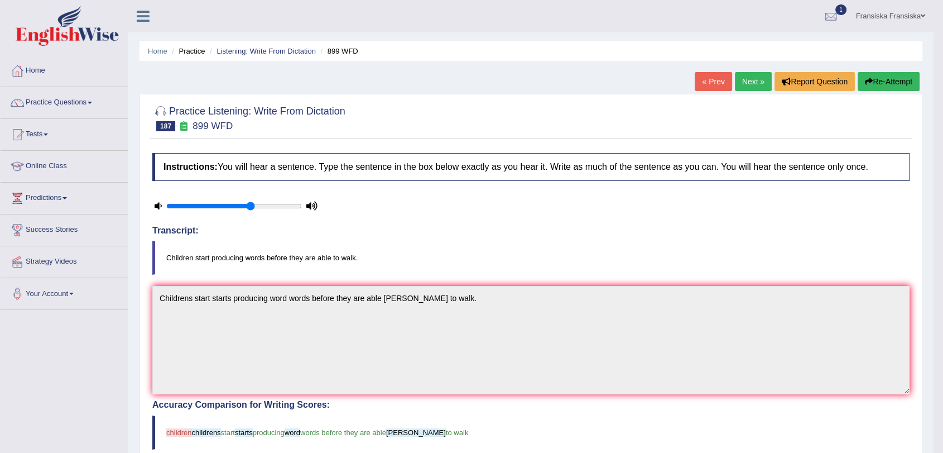
click at [750, 76] on link "Next »" at bounding box center [753, 81] width 37 height 19
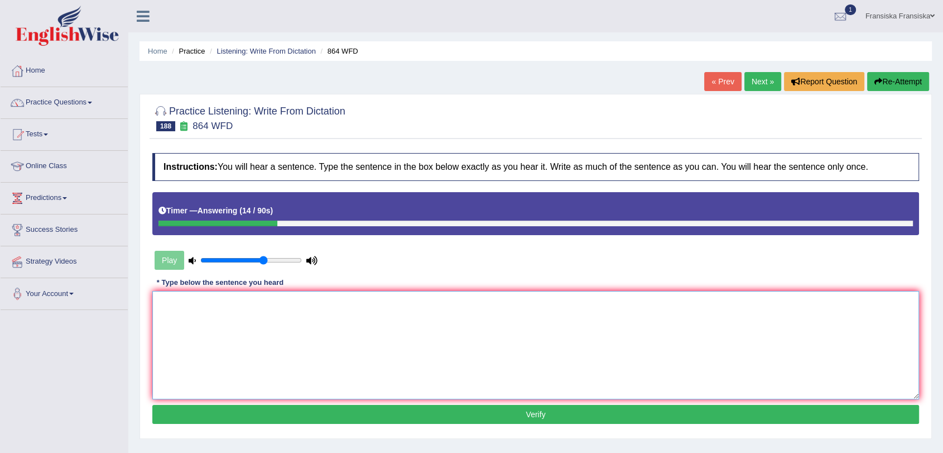
click at [567, 352] on textarea at bounding box center [535, 345] width 767 height 108
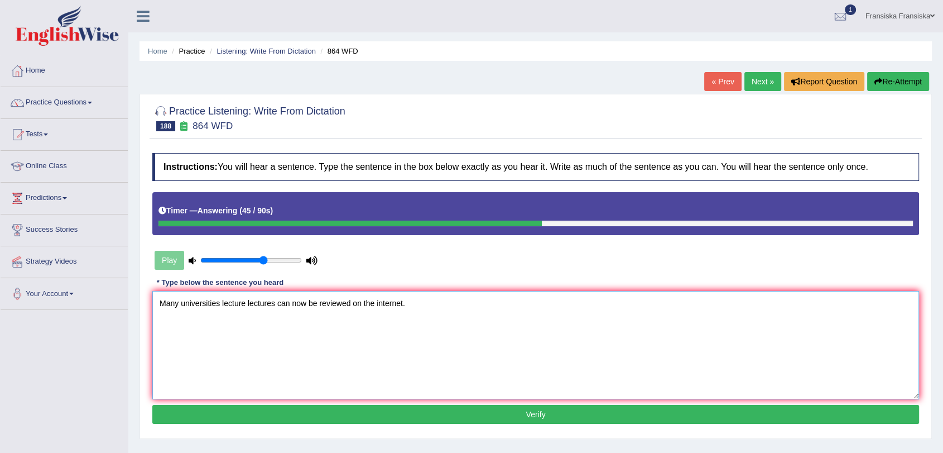
type textarea "Many universities lecture lectures can now be reviewed on the internet."
click at [440, 415] on button "Verify" at bounding box center [535, 414] width 767 height 19
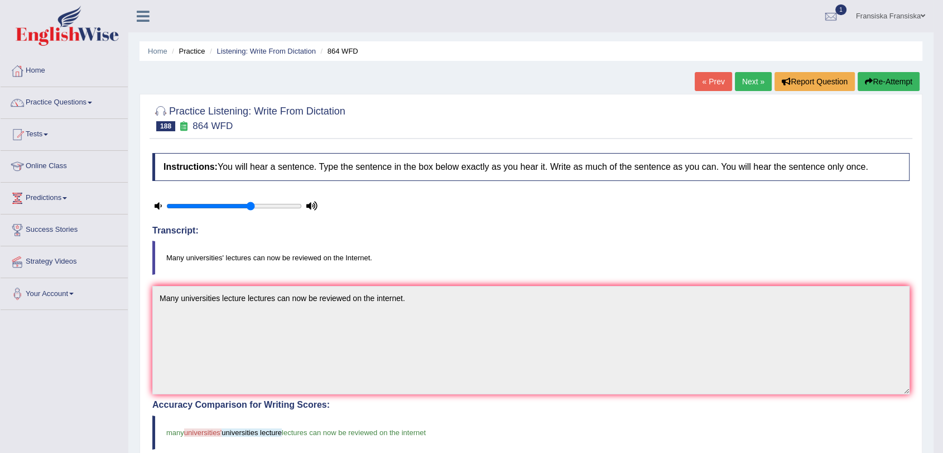
click at [747, 83] on link "Next »" at bounding box center [753, 81] width 37 height 19
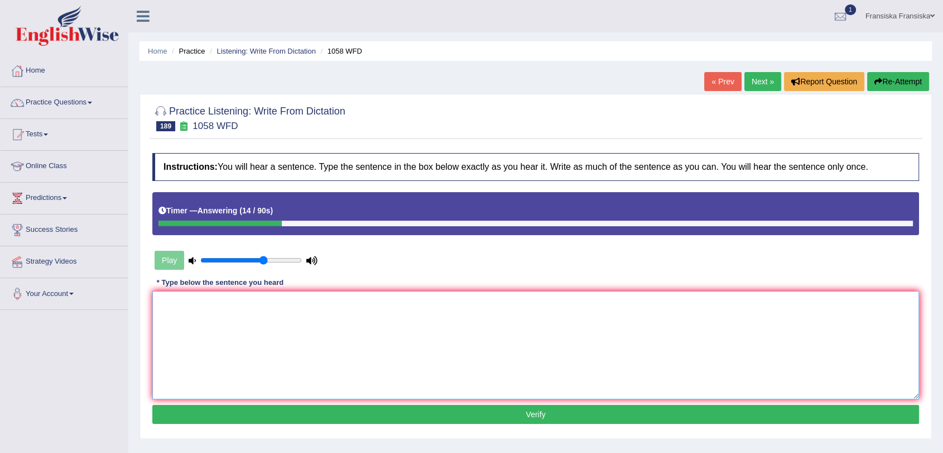
click at [569, 330] on textarea at bounding box center [535, 345] width 767 height 108
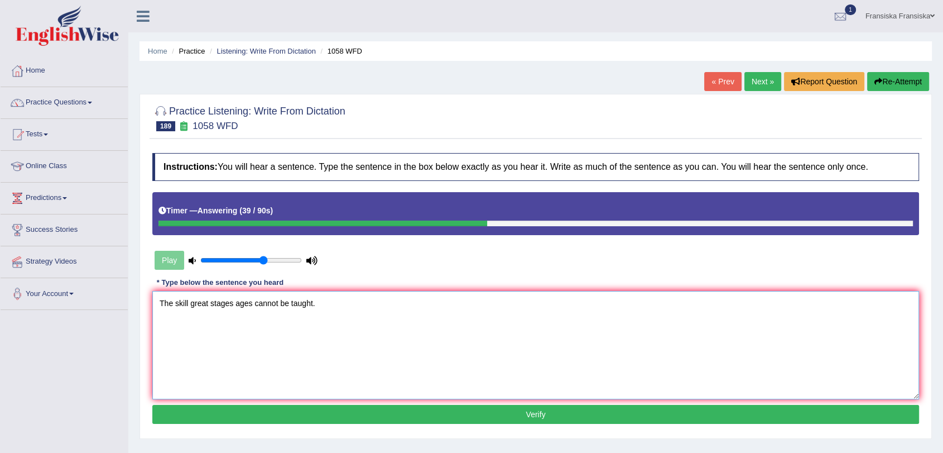
type textarea "The skill great stages ages cannot be taught."
click at [453, 418] on button "Verify" at bounding box center [535, 414] width 767 height 19
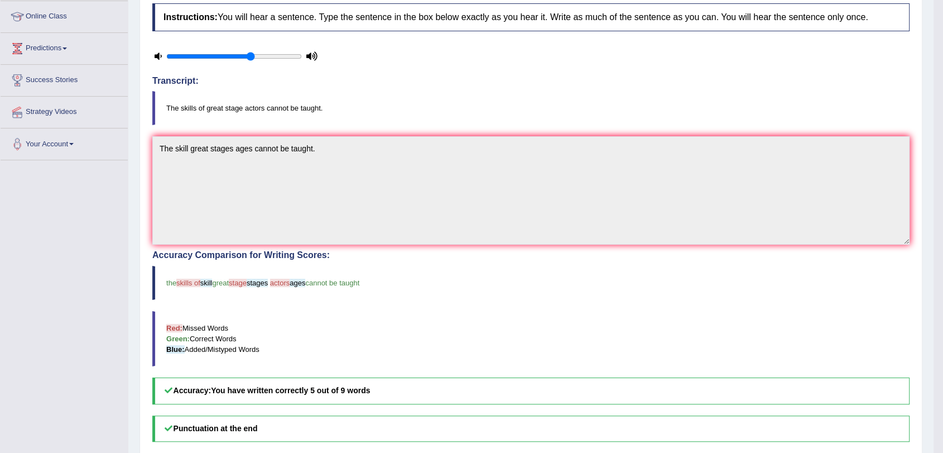
scroll to position [124, 0]
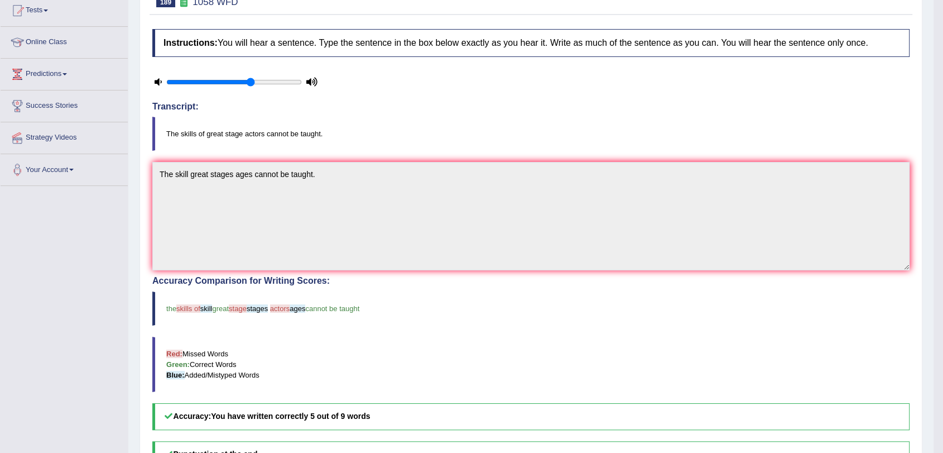
drag, startPoint x: 270, startPoint y: 136, endPoint x: 325, endPoint y: 138, distance: 55.9
click at [325, 138] on blockquote "The skills of great stage actors cannot be taught." at bounding box center [531, 134] width 758 height 34
drag, startPoint x: 226, startPoint y: 133, endPoint x: 256, endPoint y: 137, distance: 30.3
click at [256, 137] on blockquote "The skills of great stage actors cannot be taught." at bounding box center [531, 134] width 758 height 34
click at [208, 142] on blockquote "The skills of great stage actors cannot be taught." at bounding box center [531, 134] width 758 height 34
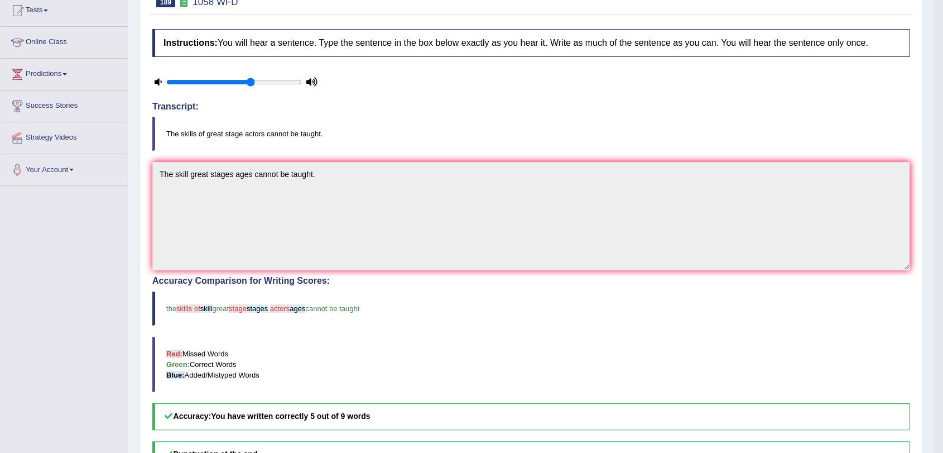
scroll to position [0, 0]
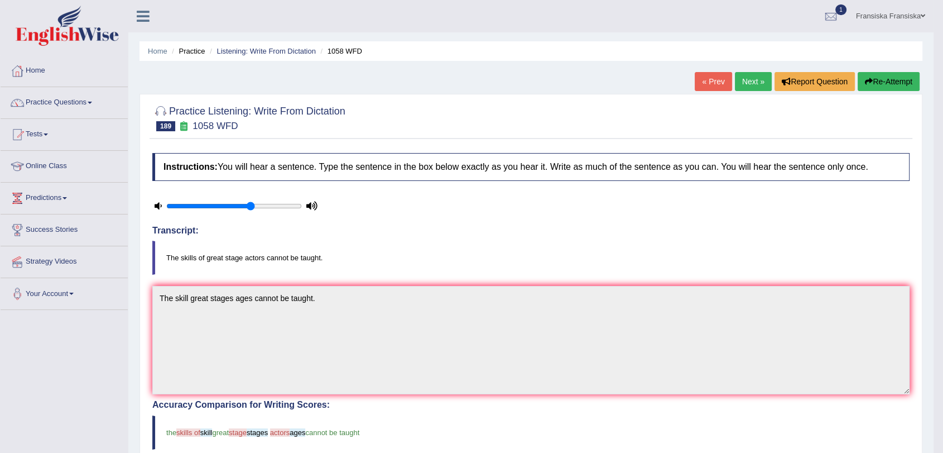
click at [880, 86] on button "Re-Attempt" at bounding box center [889, 81] width 62 height 19
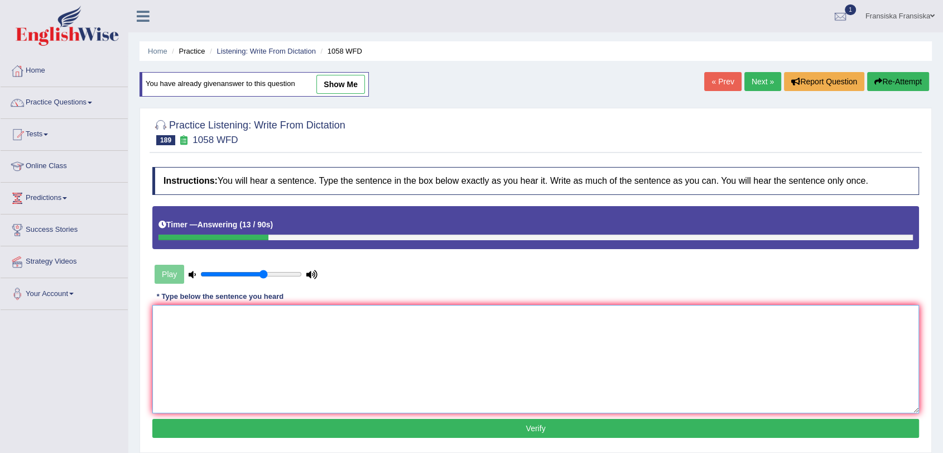
click at [432, 331] on textarea at bounding box center [535, 359] width 767 height 108
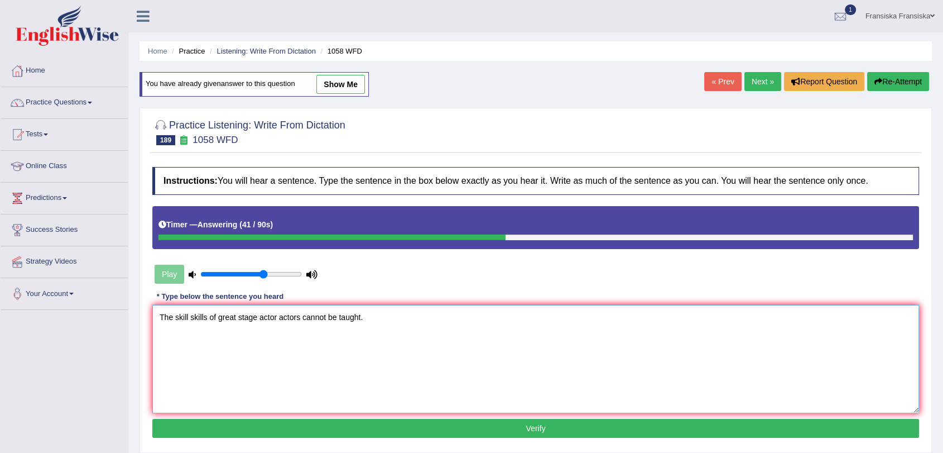
click at [256, 315] on textarea "The skill skills of great stage actor actors cannot be taught." at bounding box center [535, 359] width 767 height 108
type textarea "The skill skills of great stage stages actor actors cannot be taught."
click at [393, 423] on button "Verify" at bounding box center [535, 428] width 767 height 19
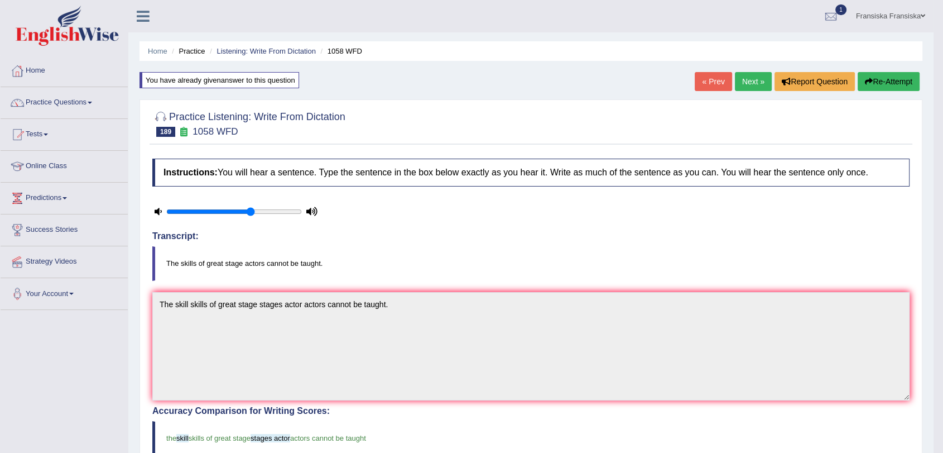
click at [751, 89] on link "Next »" at bounding box center [753, 81] width 37 height 19
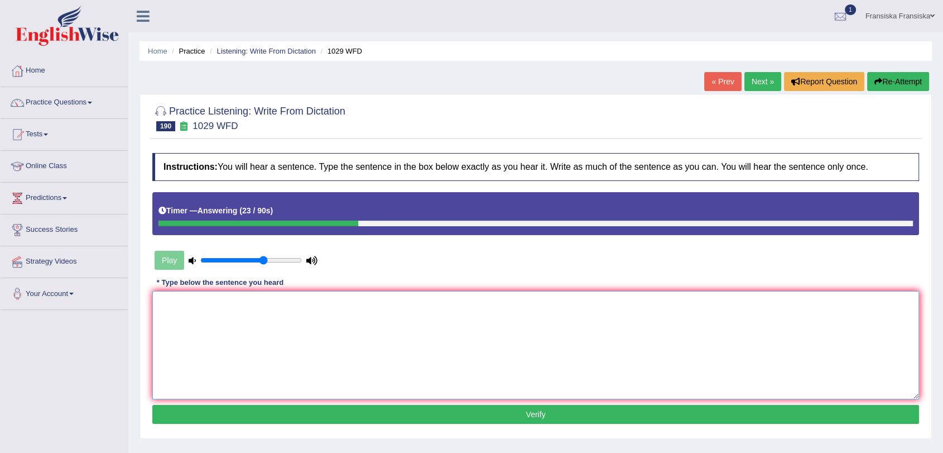
click at [571, 378] on textarea at bounding box center [535, 345] width 767 height 108
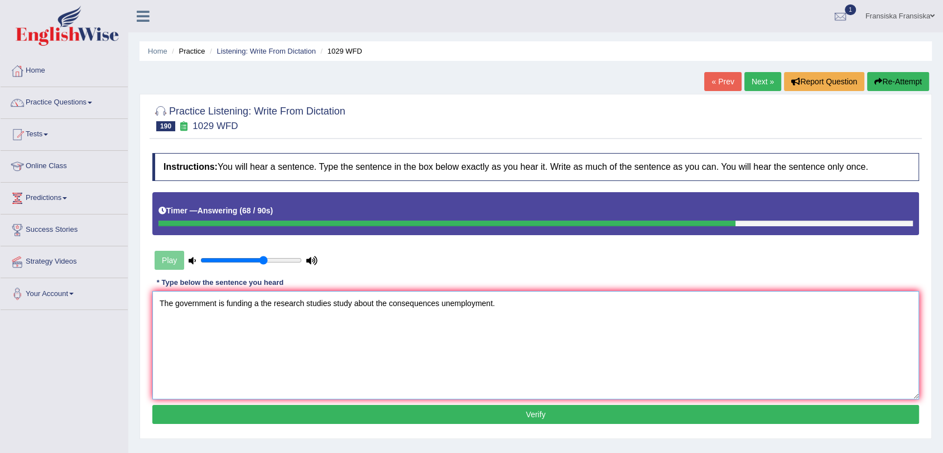
type textarea "The government is funding a the research studies study about the consequences u…"
click at [509, 411] on button "Verify" at bounding box center [535, 414] width 767 height 19
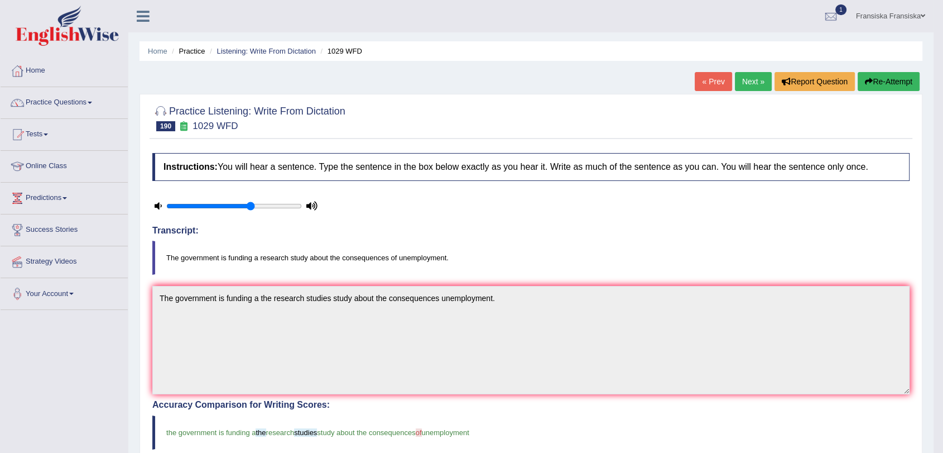
click at [753, 85] on link "Next »" at bounding box center [753, 81] width 37 height 19
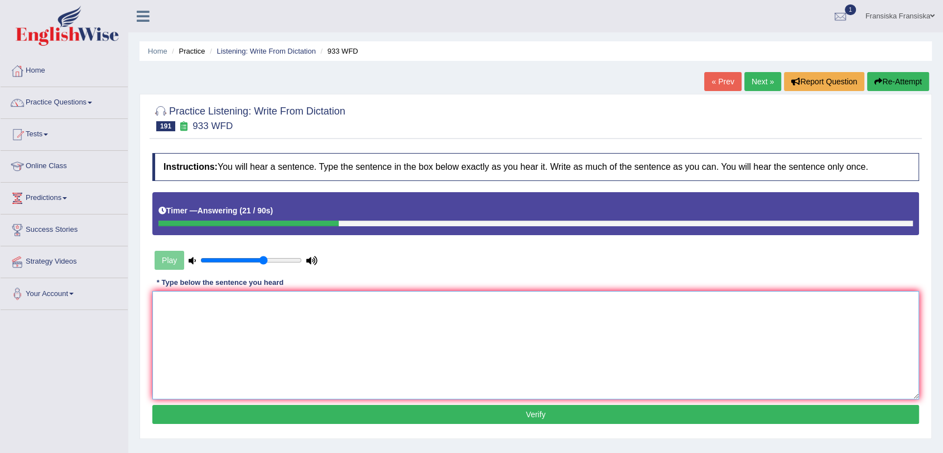
click at [501, 358] on textarea at bounding box center [535, 345] width 767 height 108
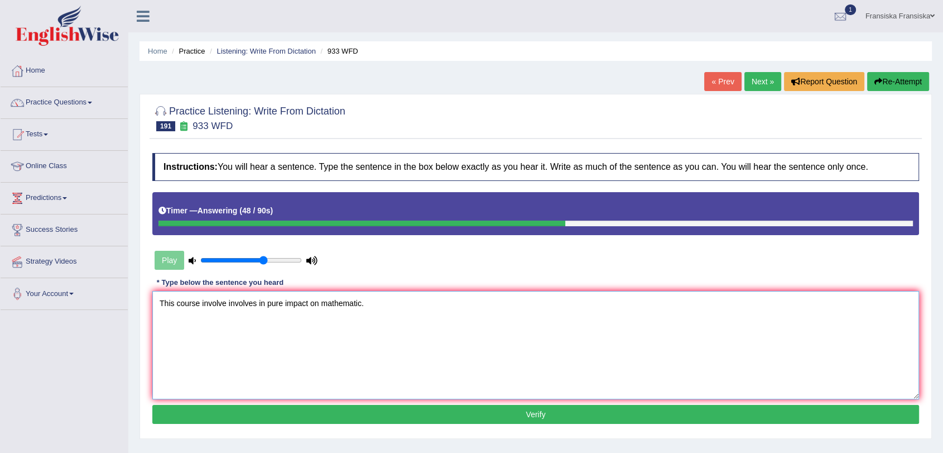
click at [283, 301] on textarea "This course involve involves in pure impact on mathematic." at bounding box center [535, 345] width 767 height 108
type textarea "This course involve involves in pure impacts impact on mathematic."
click at [504, 409] on button "Verify" at bounding box center [535, 414] width 767 height 19
